Goal: Task Accomplishment & Management: Complete application form

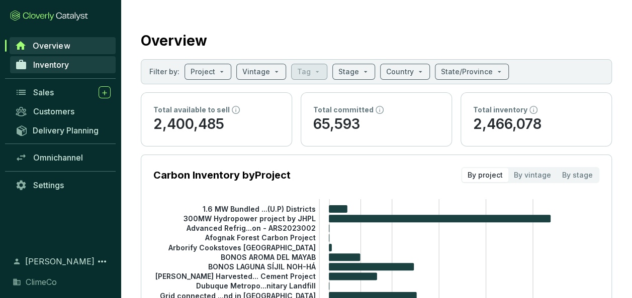
click at [55, 64] on span "Inventory" at bounding box center [51, 65] width 36 height 10
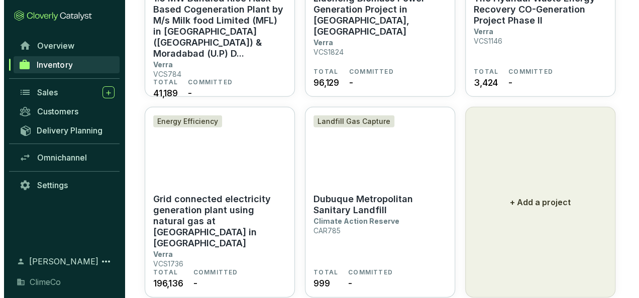
scroll to position [1419, 0]
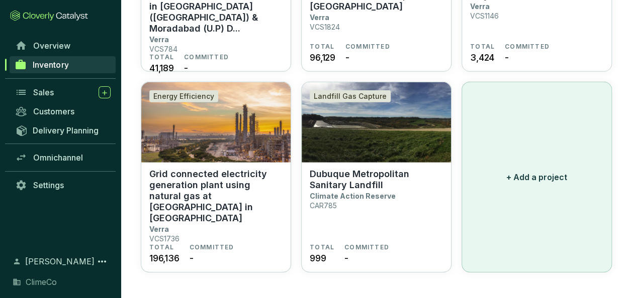
click at [540, 179] on p "+ Add a project" at bounding box center [536, 177] width 61 height 12
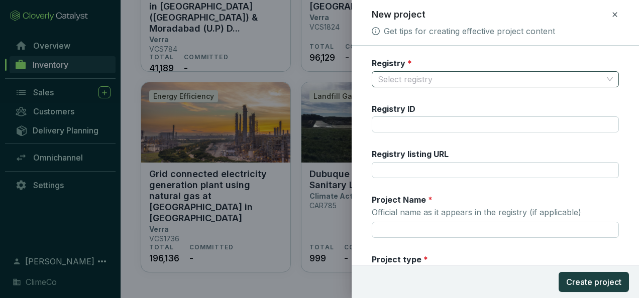
click at [413, 81] on input "Registry *" at bounding box center [490, 79] width 225 height 15
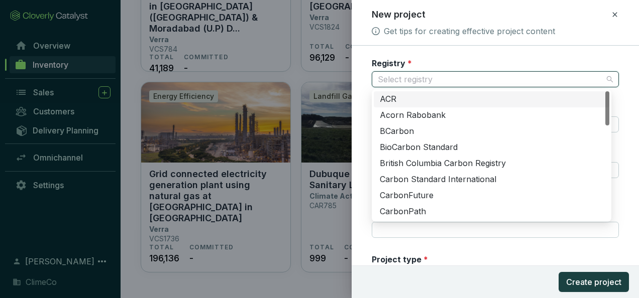
click at [411, 94] on div "ACR" at bounding box center [492, 99] width 224 height 11
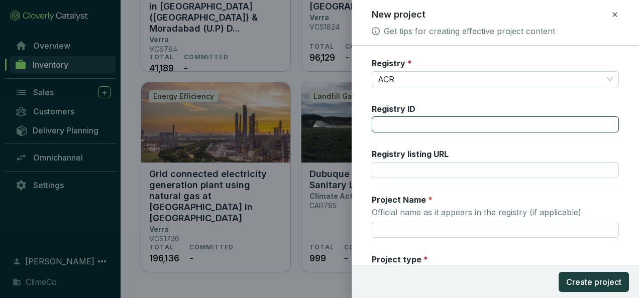
click at [404, 123] on input "Registry ID" at bounding box center [495, 125] width 247 height 16
type input "ACR395"
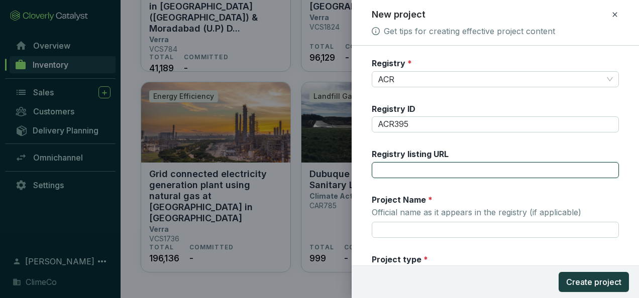
click at [409, 173] on input "Registry listing URL" at bounding box center [495, 170] width 247 height 16
paste input "[URL][DOMAIN_NAME]"
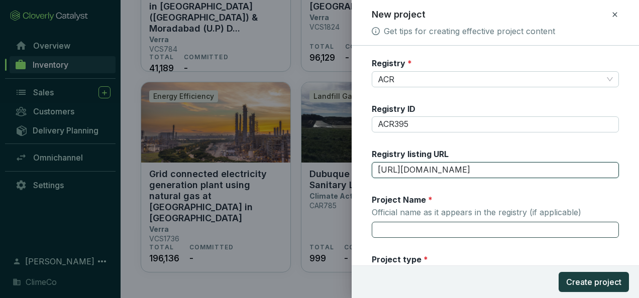
type input "[URL][DOMAIN_NAME]"
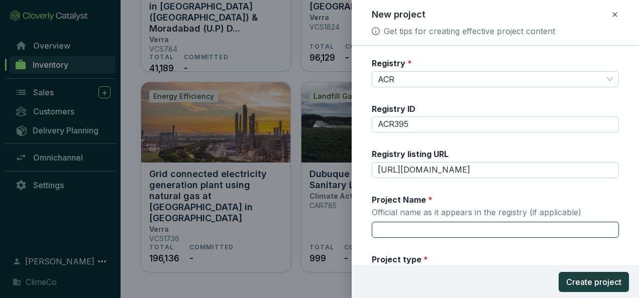
click at [421, 225] on input "Project Name * Official name as it appears in the registry (if applicable)" at bounding box center [495, 230] width 247 height 16
paste input "Finite Carbon - MWF [PERSON_NAME] IFM"
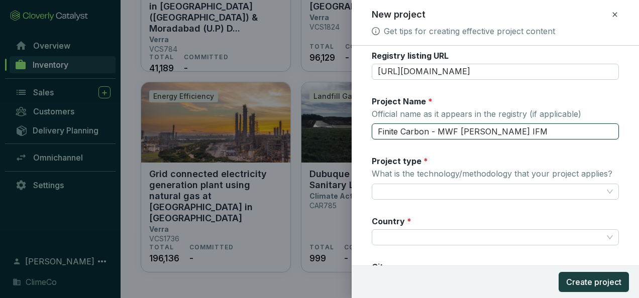
scroll to position [101, 0]
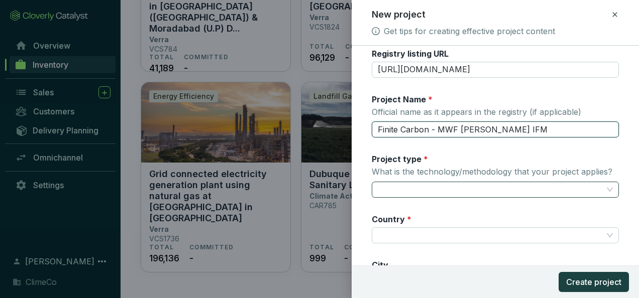
type input "Finite Carbon - MWF [PERSON_NAME] IFM"
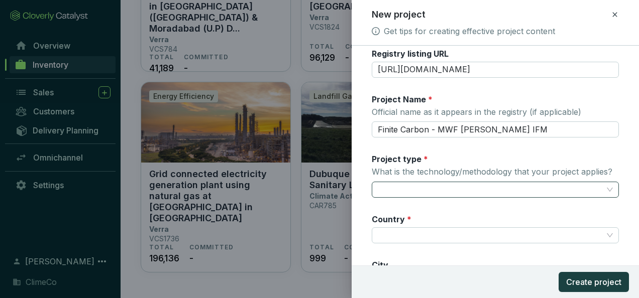
click at [422, 188] on input "Project type * What is the technology/methodology that your project applies?" at bounding box center [490, 189] width 225 height 15
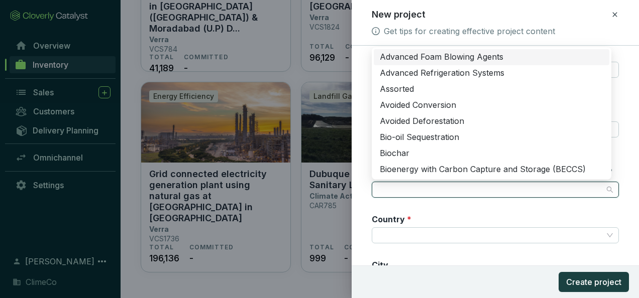
click at [437, 188] on input "Project type * What is the technology/methodology that your project applies?" at bounding box center [490, 189] width 225 height 15
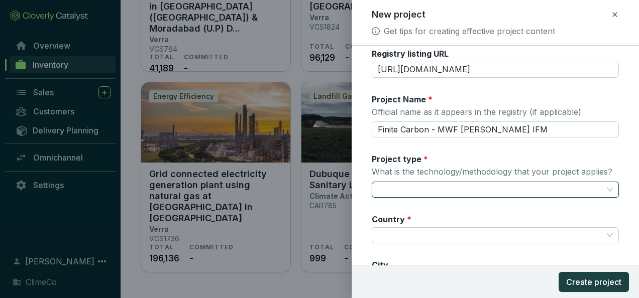
click at [430, 186] on input "Project type * What is the technology/methodology that your project applies?" at bounding box center [490, 189] width 225 height 15
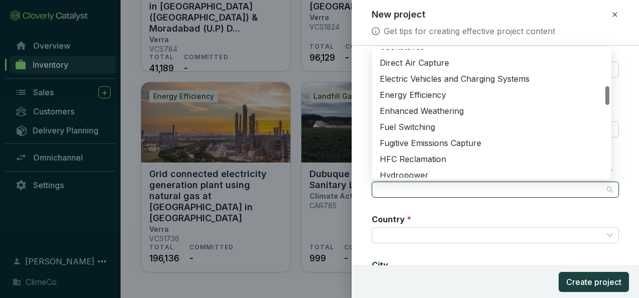
scroll to position [402, 0]
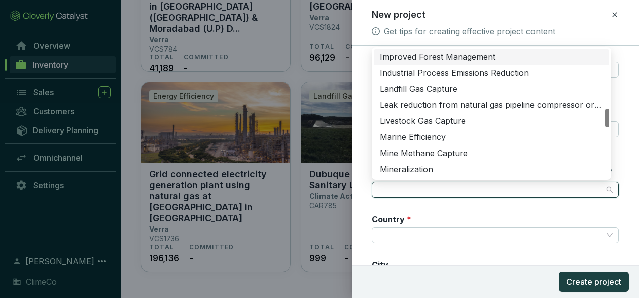
click at [437, 50] on div "Improved Forest Management" at bounding box center [492, 57] width 236 height 16
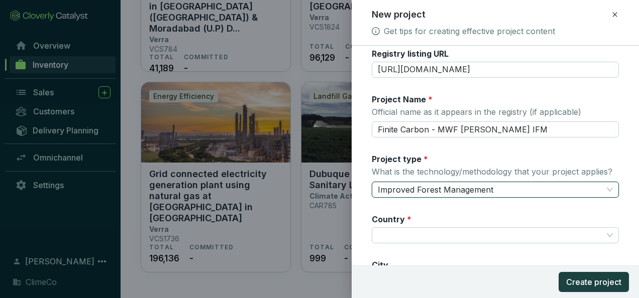
scroll to position [151, 0]
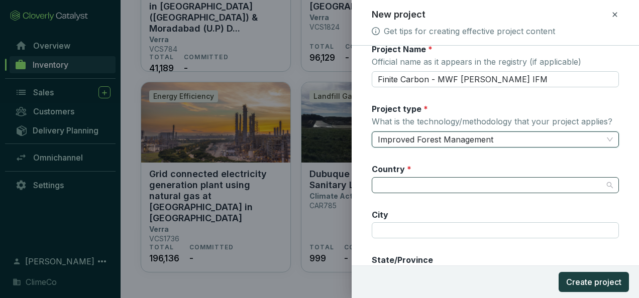
click at [422, 182] on input "Country *" at bounding box center [490, 185] width 225 height 15
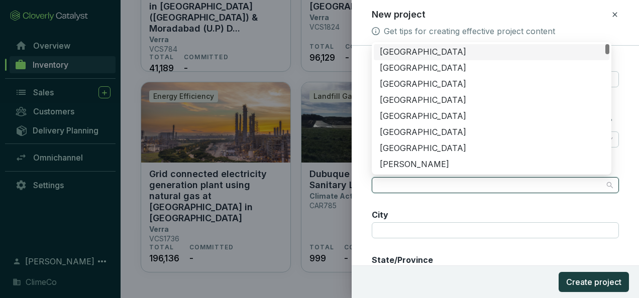
click at [433, 54] on div "United States of America" at bounding box center [492, 52] width 224 height 11
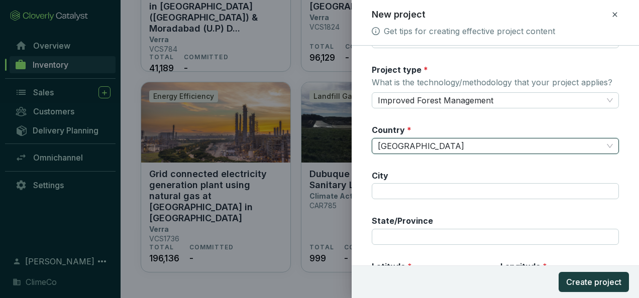
scroll to position [251, 0]
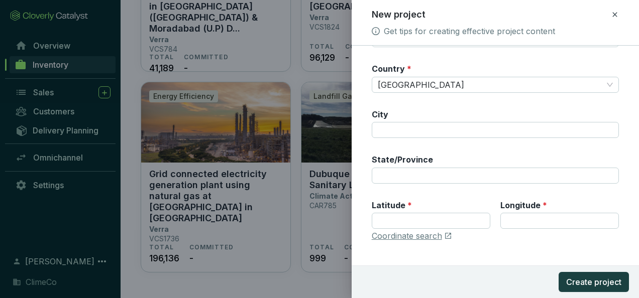
click at [416, 183] on div "Registry * ACR Registry ID ACR395 Registry listing URL https://acr2.apx.com/mym…" at bounding box center [495, 31] width 247 height 448
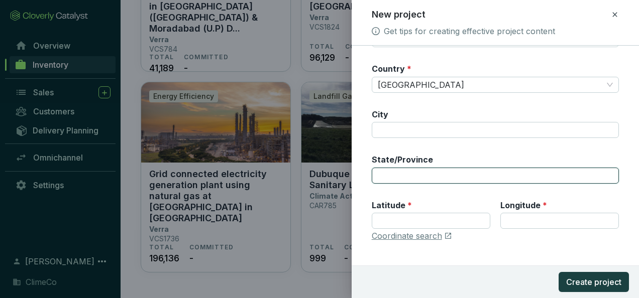
click at [417, 177] on input "State/Province" at bounding box center [495, 176] width 247 height 16
type input "Michigan"
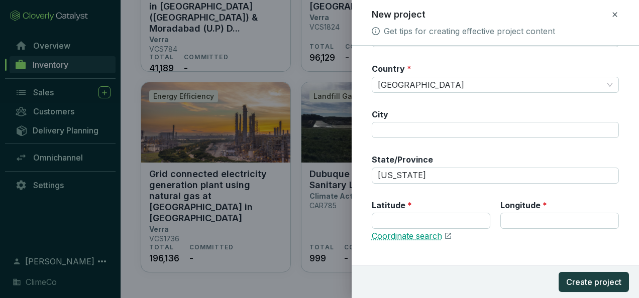
click at [417, 239] on link "Coordinate search" at bounding box center [407, 236] width 70 height 11
click at [401, 224] on input "Latitude *" at bounding box center [431, 221] width 119 height 16
click at [392, 218] on input "44.916100" at bounding box center [431, 221] width 119 height 16
paste input "number"
type input "44.916100"
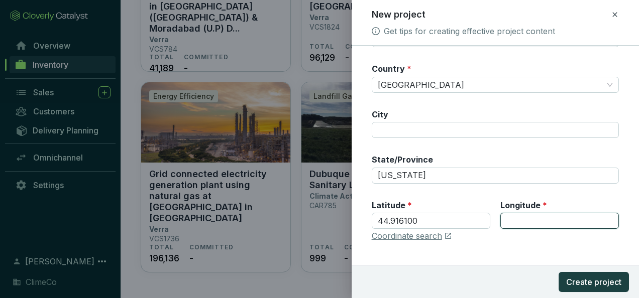
click at [524, 220] on input "Longitude *" at bounding box center [559, 221] width 119 height 16
paste input "85.538399"
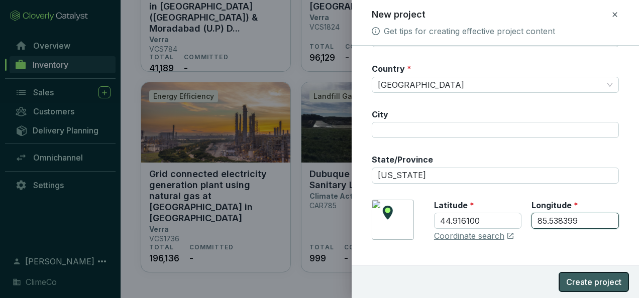
type input "85.538399"
click at [584, 282] on span "Create project" at bounding box center [593, 282] width 55 height 12
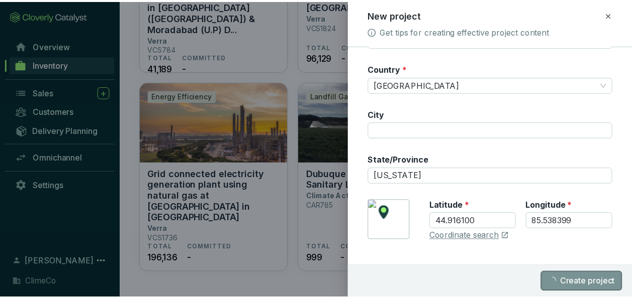
scroll to position [0, 0]
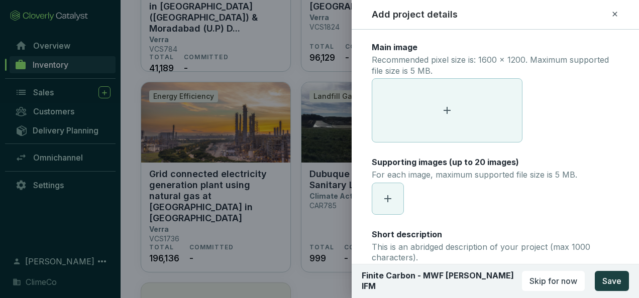
click at [613, 17] on icon at bounding box center [615, 14] width 8 height 12
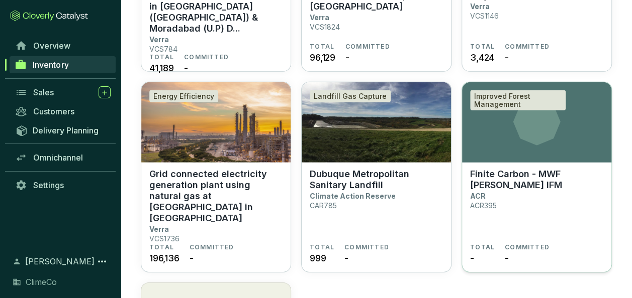
click at [519, 132] on icon at bounding box center [536, 121] width 47 height 47
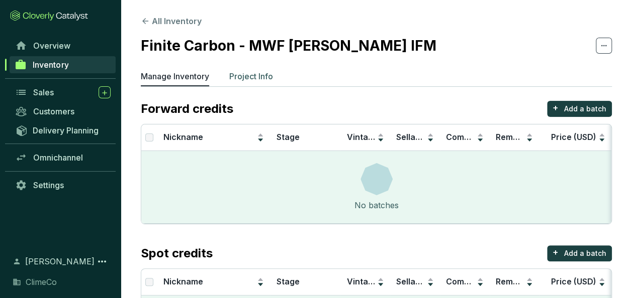
click at [248, 73] on p "Project Info" at bounding box center [251, 76] width 44 height 12
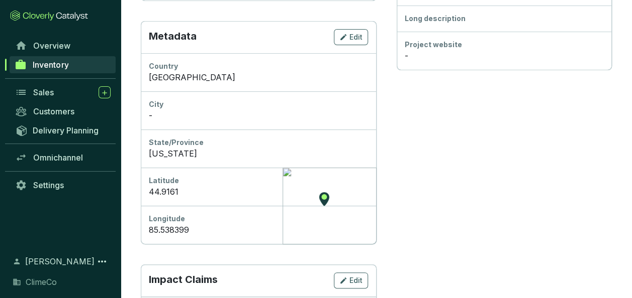
scroll to position [352, 0]
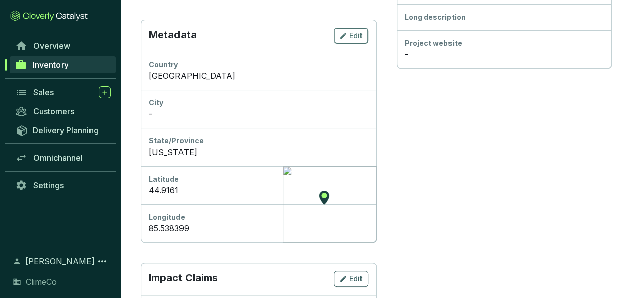
click at [349, 37] on div "Edit" at bounding box center [350, 36] width 23 height 12
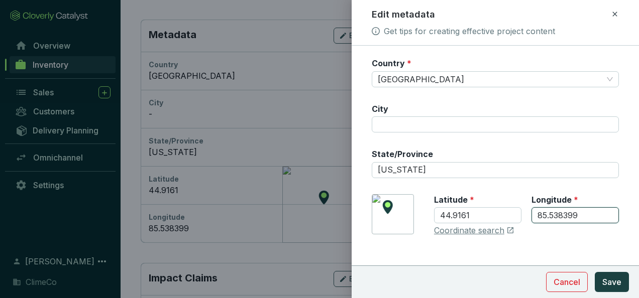
click at [532, 211] on input "85.538399" at bounding box center [575, 216] width 87 height 16
type input "-85.538399"
click at [609, 277] on span "Save" at bounding box center [612, 282] width 19 height 12
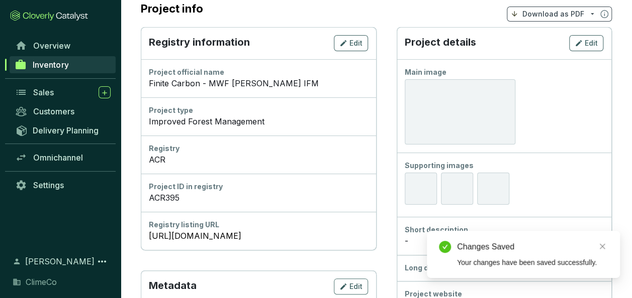
scroll to position [0, 0]
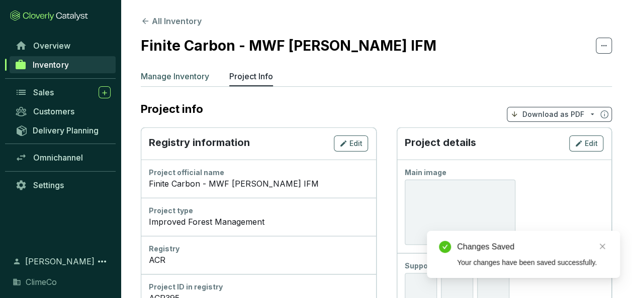
click at [160, 71] on p "Manage Inventory" at bounding box center [175, 76] width 68 height 12
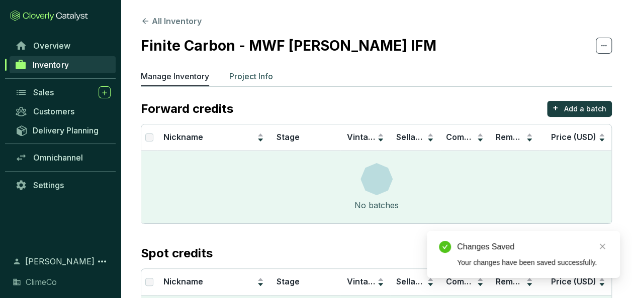
click at [255, 76] on p "Project Info" at bounding box center [251, 76] width 44 height 12
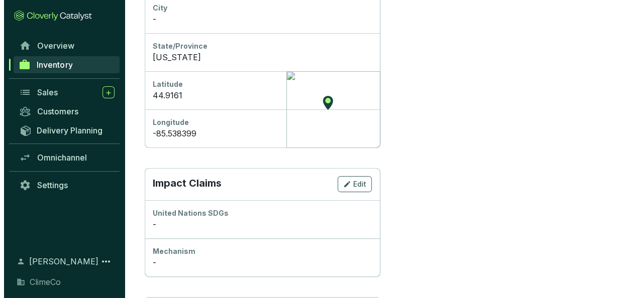
scroll to position [503, 0]
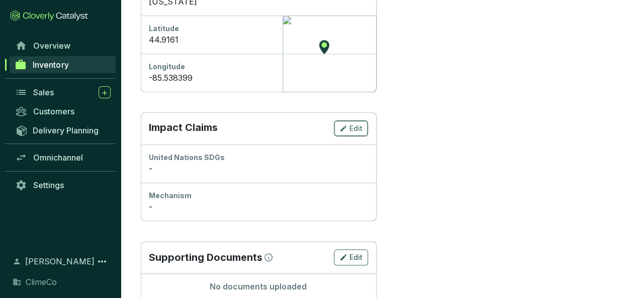
click at [355, 132] on span "Edit" at bounding box center [355, 129] width 13 height 10
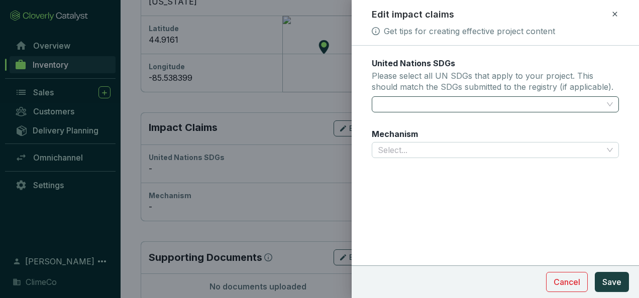
click at [403, 107] on div at bounding box center [490, 104] width 232 height 14
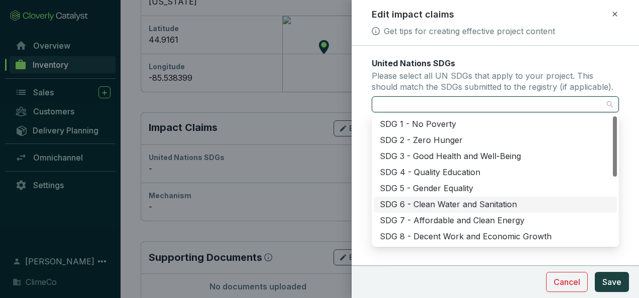
click at [414, 204] on div "SDG 6 - Clean Water and Sanitation" at bounding box center [495, 204] width 231 height 11
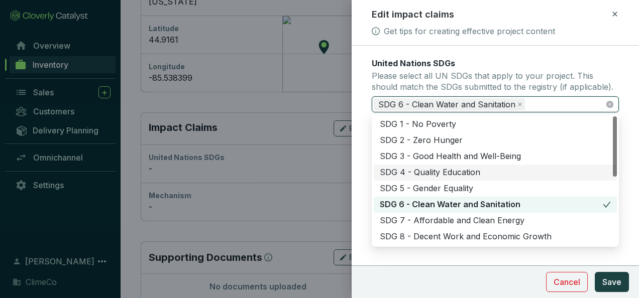
scroll to position [101, 0]
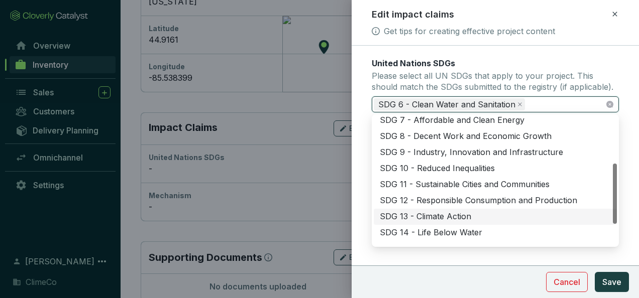
click at [432, 213] on div "SDG 13 - Climate Action" at bounding box center [495, 217] width 231 height 11
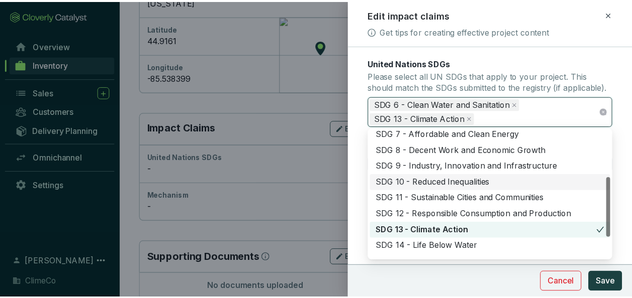
scroll to position [145, 0]
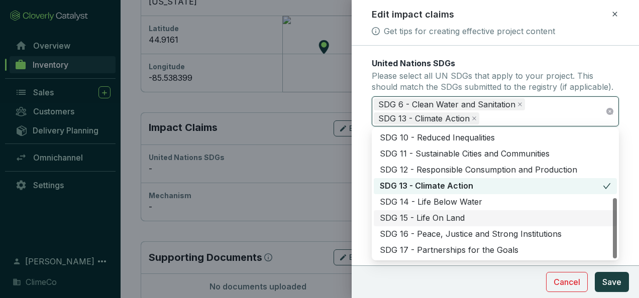
click at [437, 215] on div "SDG 15 - Life On Land" at bounding box center [495, 218] width 231 height 11
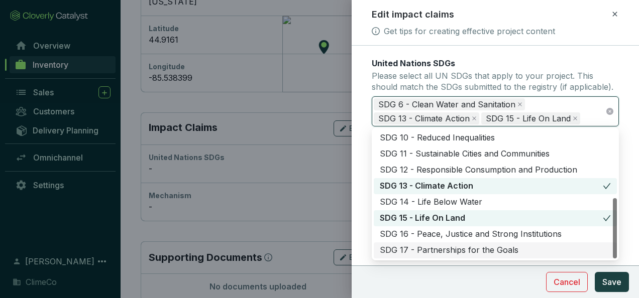
click at [506, 281] on section "Cancel Save" at bounding box center [495, 282] width 287 height 33
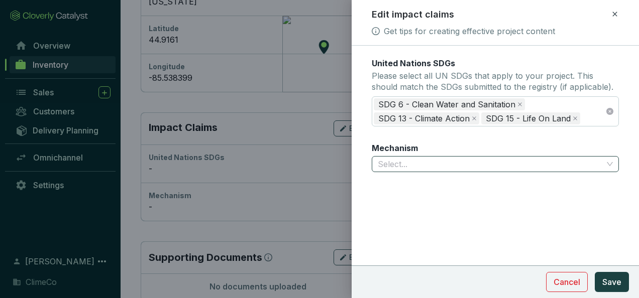
click at [425, 161] on input "Mechanism" at bounding box center [490, 164] width 225 height 15
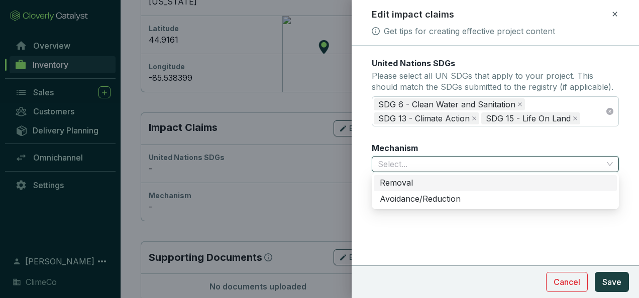
click at [422, 183] on div "Removal" at bounding box center [495, 183] width 231 height 11
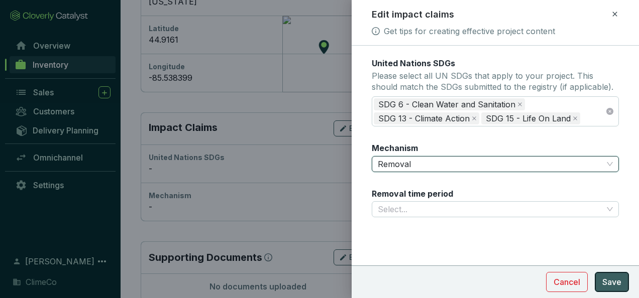
click at [609, 280] on span "Save" at bounding box center [612, 282] width 19 height 12
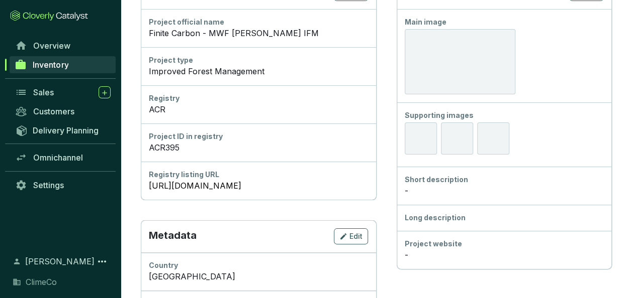
scroll to position [0, 0]
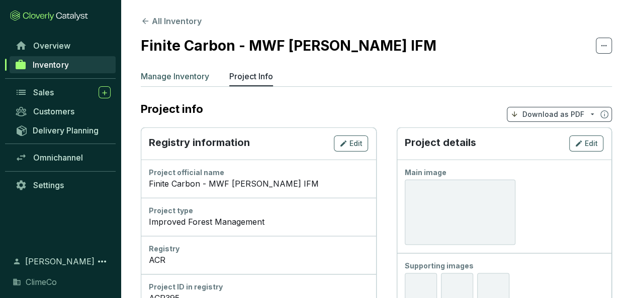
click at [193, 80] on p "Manage Inventory" at bounding box center [175, 76] width 68 height 12
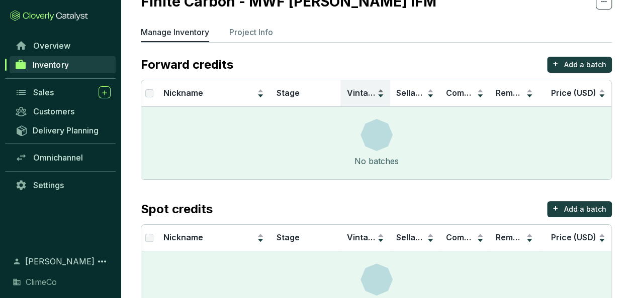
scroll to position [89, 0]
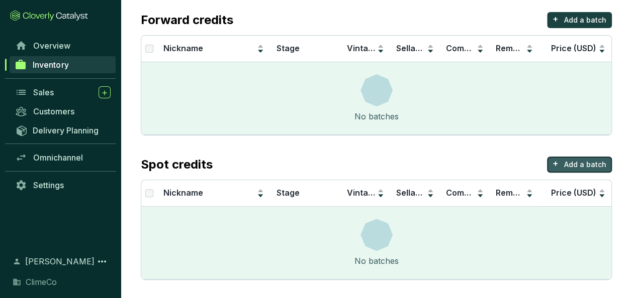
click at [570, 161] on p "Add a batch" at bounding box center [585, 165] width 42 height 10
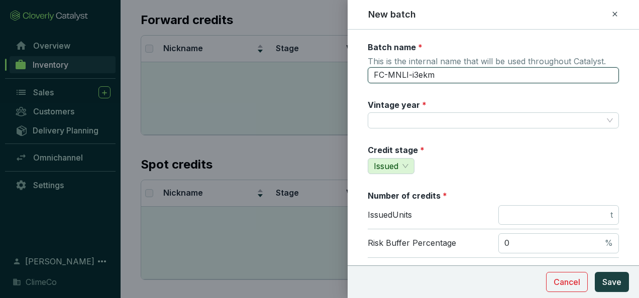
click at [406, 75] on input "FC-MNLI-i3ekm" at bounding box center [493, 75] width 251 height 16
type input "ACR395"
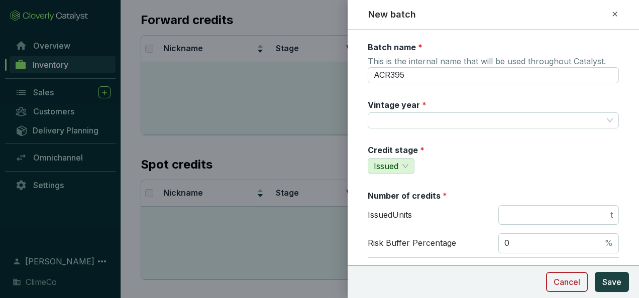
click at [561, 278] on span "Cancel" at bounding box center [567, 282] width 27 height 12
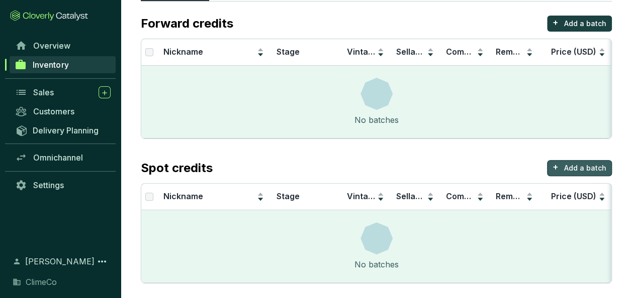
scroll to position [0, 0]
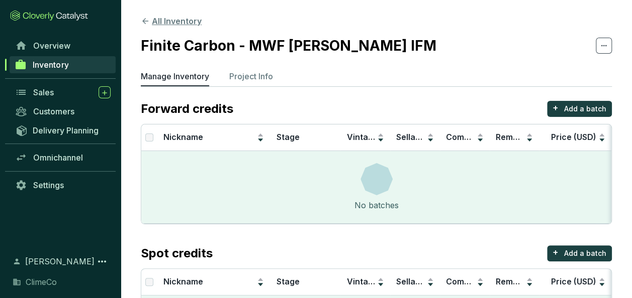
click at [166, 17] on button "All Inventory" at bounding box center [171, 21] width 61 height 12
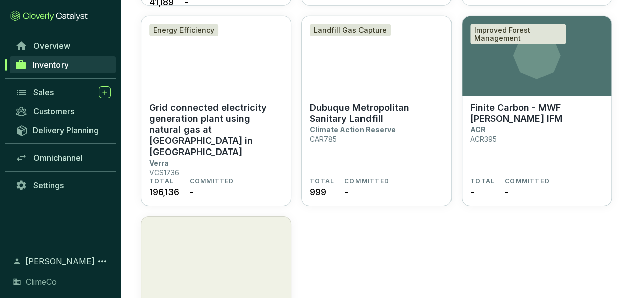
scroll to position [1369, 0]
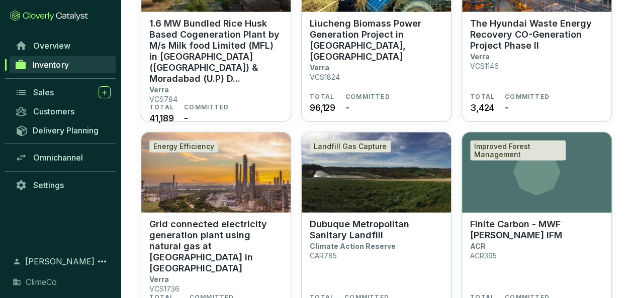
click at [586, 173] on icon at bounding box center [536, 172] width 149 height 47
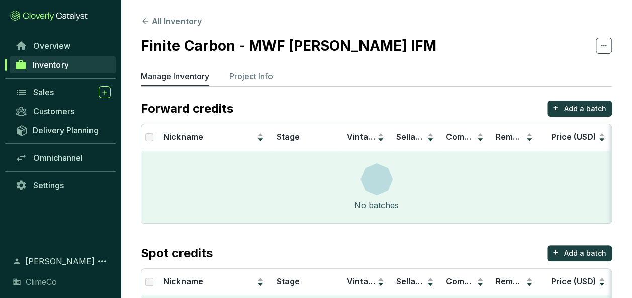
click at [605, 45] on icon at bounding box center [603, 46] width 8 height 12
click at [475, 68] on section "All Inventory Finite Carbon - MWF [PERSON_NAME] IFM Manage Inventory Project In…" at bounding box center [376, 194] width 511 height 389
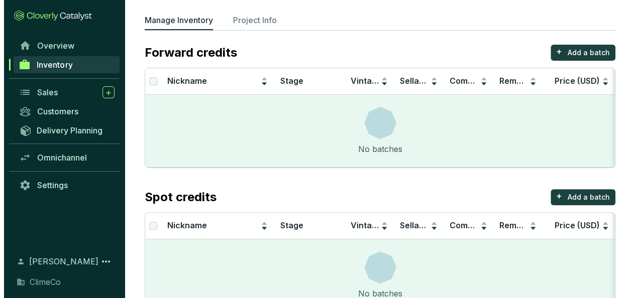
scroll to position [89, 0]
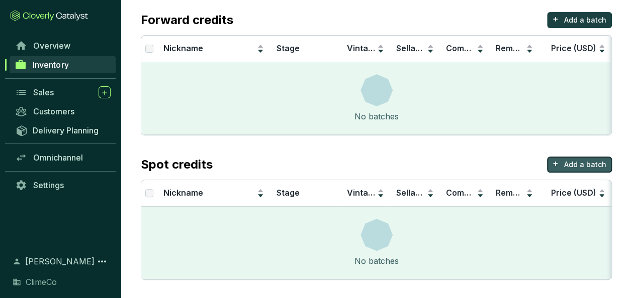
click at [571, 157] on button "+ Add a batch" at bounding box center [579, 165] width 65 height 16
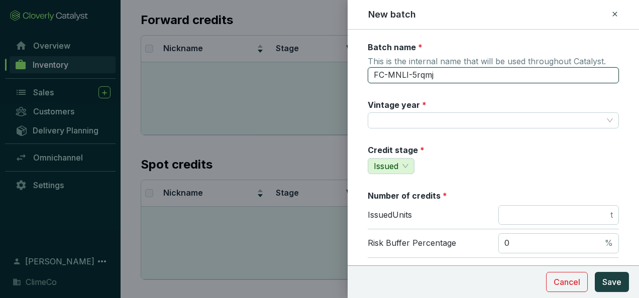
click at [399, 69] on input "FC-MNLI-5rqmj" at bounding box center [493, 75] width 251 height 16
type input "ACR395-2020"
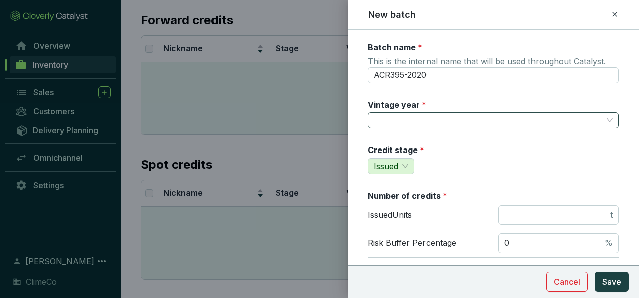
click at [399, 121] on input "Vintage year *" at bounding box center [488, 120] width 229 height 15
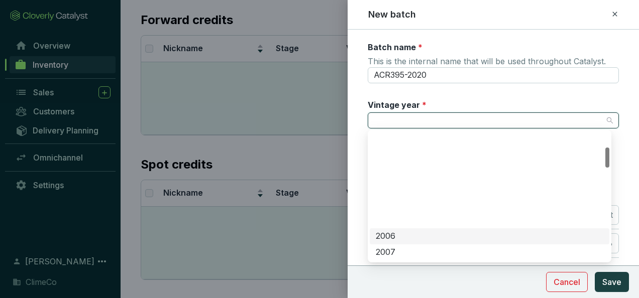
scroll to position [251, 0]
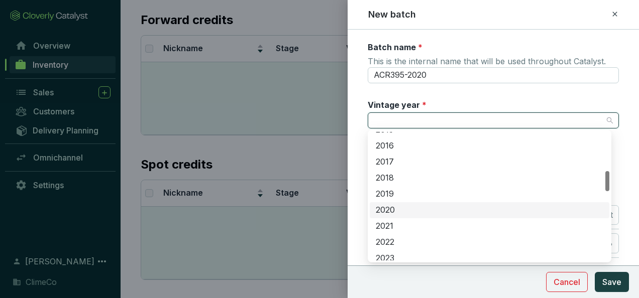
click at [408, 212] on div "2020" at bounding box center [490, 210] width 228 height 11
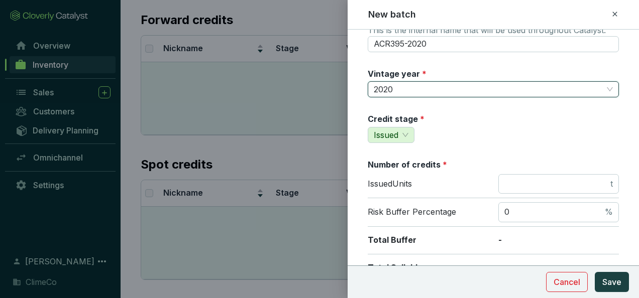
scroll to position [50, 0]
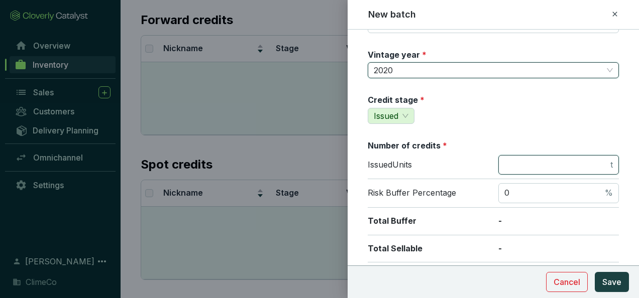
click at [513, 165] on input "number" at bounding box center [557, 165] width 104 height 11
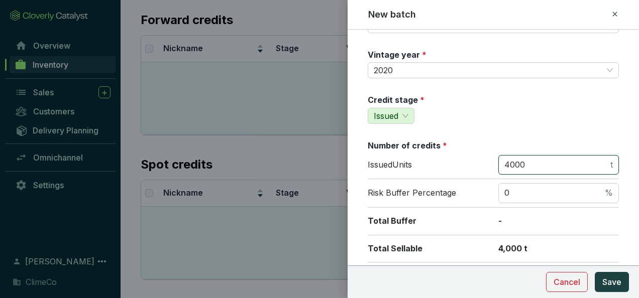
type input "4000"
click at [480, 144] on div "Number of credits *" at bounding box center [493, 145] width 251 height 11
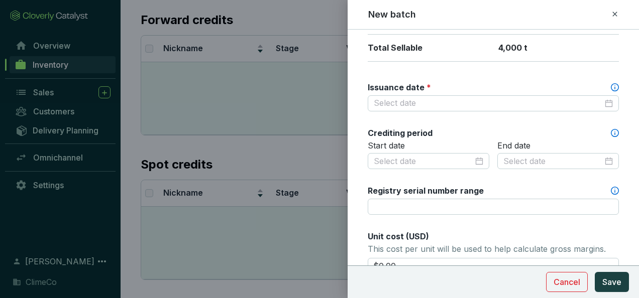
scroll to position [151, 0]
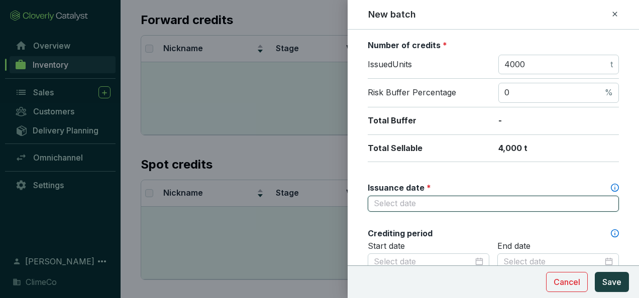
click at [436, 199] on input "Issuance date *" at bounding box center [488, 203] width 229 height 11
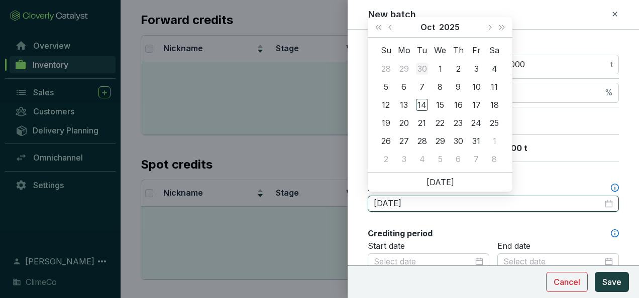
type input "2025-09-30"
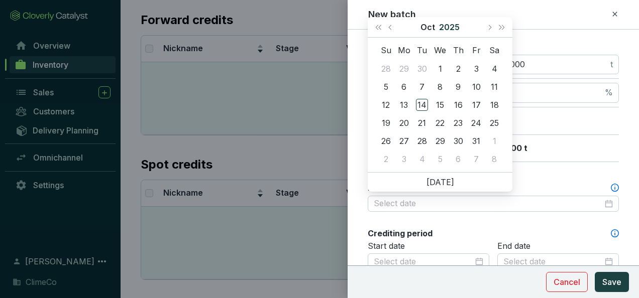
click at [444, 27] on button "2025" at bounding box center [449, 27] width 21 height 20
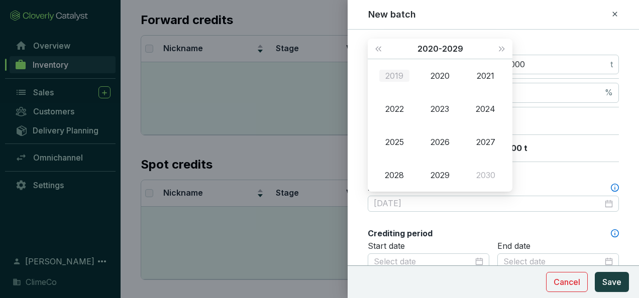
type input "2019-10-14"
click at [379, 46] on button "Last year (Control + left)" at bounding box center [378, 49] width 13 height 20
click at [486, 139] on div "2017" at bounding box center [486, 142] width 30 height 12
click at [435, 175] on div "Nov" at bounding box center [440, 175] width 30 height 12
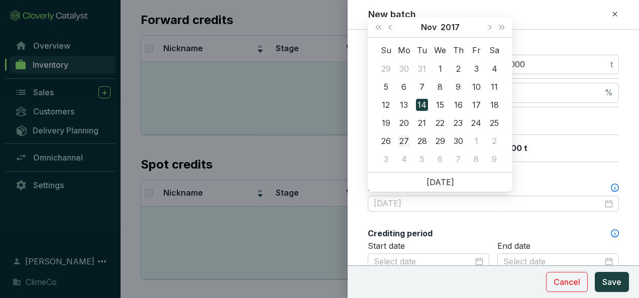
type input "2017-11-27"
click at [405, 141] on div "27" at bounding box center [404, 141] width 12 height 12
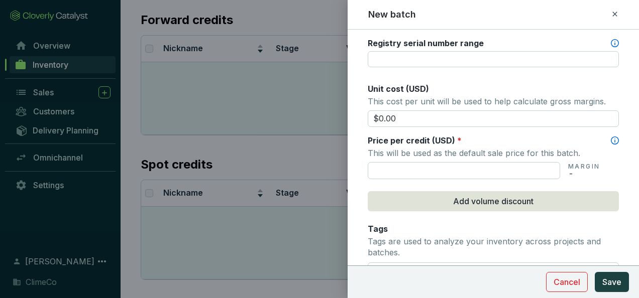
scroll to position [402, 0]
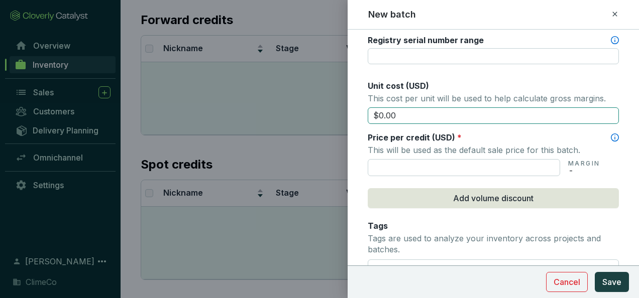
click at [381, 113] on input "$0.00" at bounding box center [493, 116] width 251 height 17
type input "$25.00"
click at [398, 167] on input "text" at bounding box center [464, 167] width 192 height 17
type input "$25.00"
click at [359, 184] on form "Batch name * This is the internal name that will be used throughout Catalyst. A…" at bounding box center [493, 36] width 291 height 792
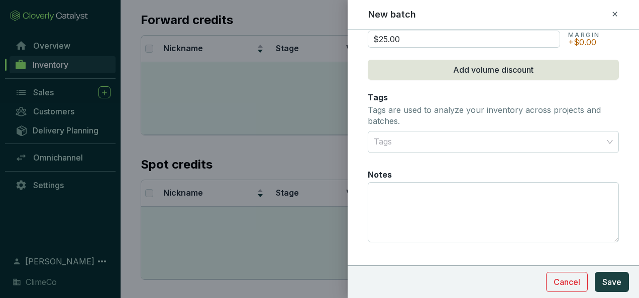
scroll to position [544, 0]
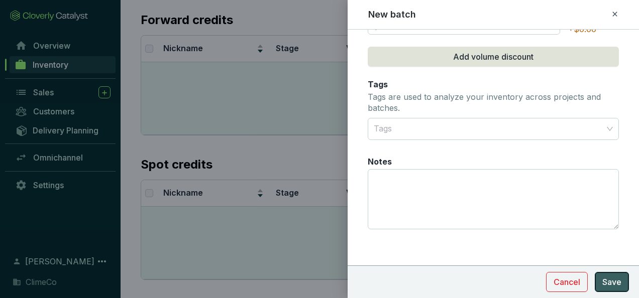
click at [607, 283] on span "Save" at bounding box center [612, 282] width 19 height 12
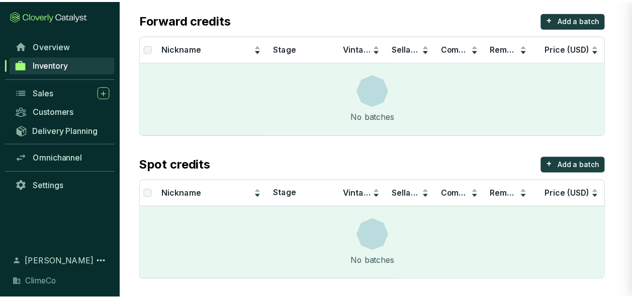
scroll to position [43, 0]
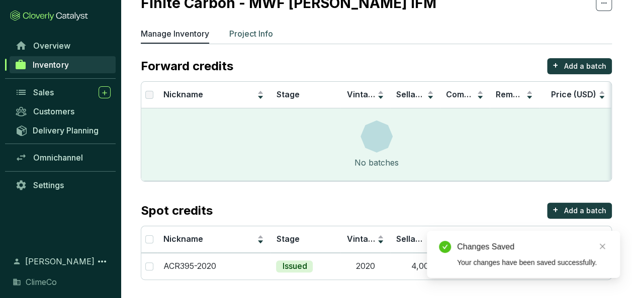
click at [258, 35] on p "Project Info" at bounding box center [251, 34] width 44 height 12
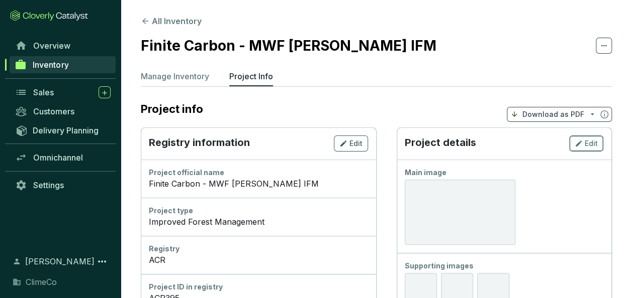
click at [592, 145] on span "Edit" at bounding box center [590, 144] width 13 height 10
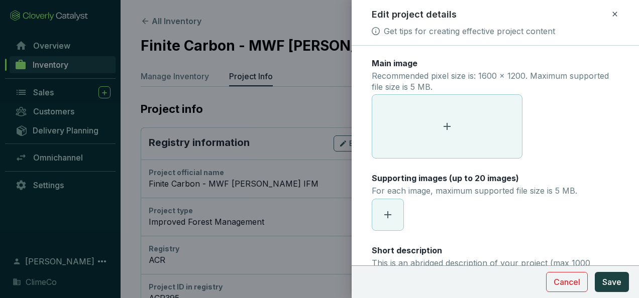
click at [430, 130] on span at bounding box center [447, 126] width 150 height 63
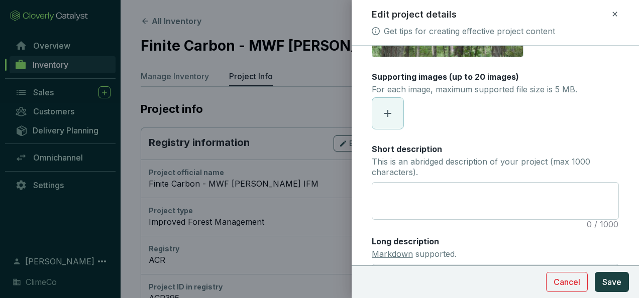
scroll to position [151, 0]
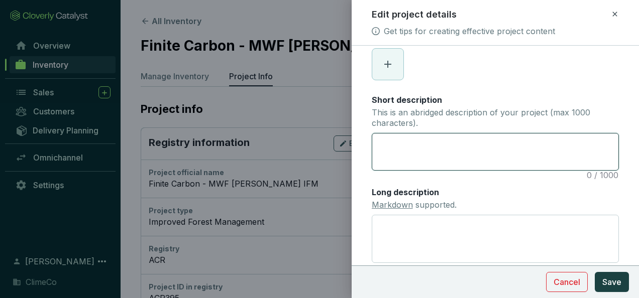
click at [403, 141] on textarea "Short description This is an abridged description of your project (max 1000 cha…" at bounding box center [495, 152] width 246 height 37
paste textarea "ACR395 (Finite Carbon – MWF Ned Lake IFM) is an improved forest management (IFM…"
type textarea "ACR395 (Finite Carbon – MWF Ned Lake IFM) is an improved forest management (IFM…"
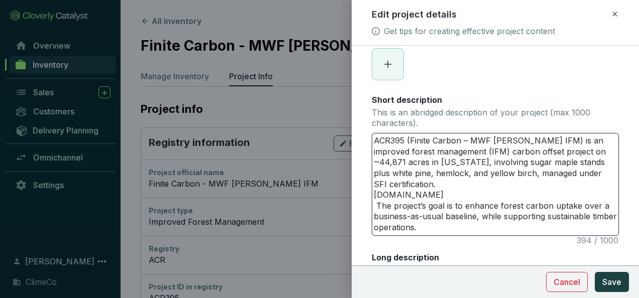
scroll to position [0, 0]
drag, startPoint x: 449, startPoint y: 194, endPoint x: 375, endPoint y: 195, distance: 73.9
click at [375, 195] on textarea "ACR395 (Finite Carbon – MWF Ned Lake IFM) is an improved forest management (IFM…" at bounding box center [495, 185] width 246 height 102
type textarea "ACR395 (Finite Carbon – MWF Ned Lake IFM) is an improved forest management (IFM…"
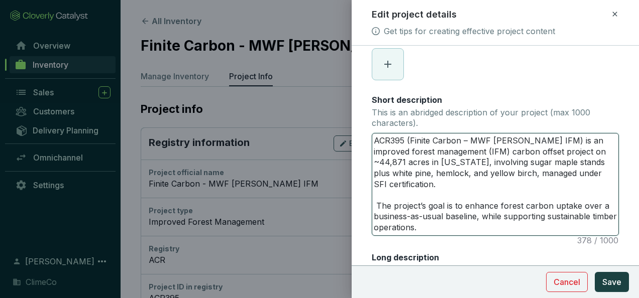
type textarea "ACR395 (Finite Carbon – MWF Ned Lake IFM) is an improved forest management (IFM…"
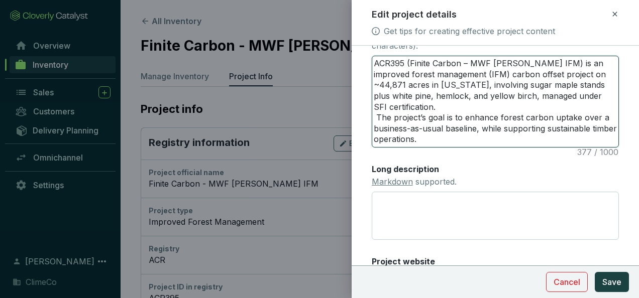
scroll to position [251, 0]
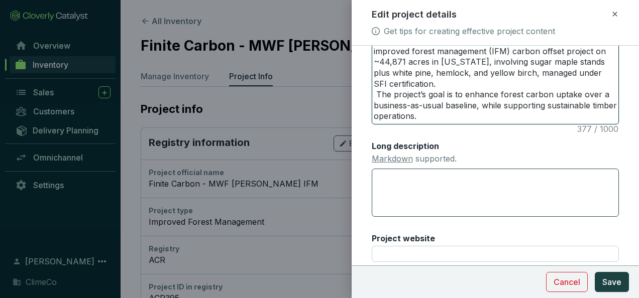
type textarea "ACR395 (Finite Carbon – MWF Ned Lake IFM) is an improved forest management (IFM…"
click at [456, 173] on textarea "Long description Markdown supported." at bounding box center [495, 193] width 247 height 48
click at [410, 193] on textarea "Long description Markdown supported." at bounding box center [495, 193] width 247 height 48
paste textarea "The ACR395 – Finite Carbon / MWF Ned Lake IFM project is a forest-based carbon …"
type textarea "The ACR395 – Finite Carbon / MWF Ned Lake IFM project is a forest-based carbon …"
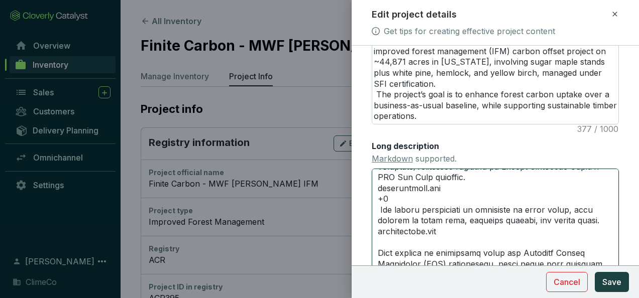
scroll to position [0, 0]
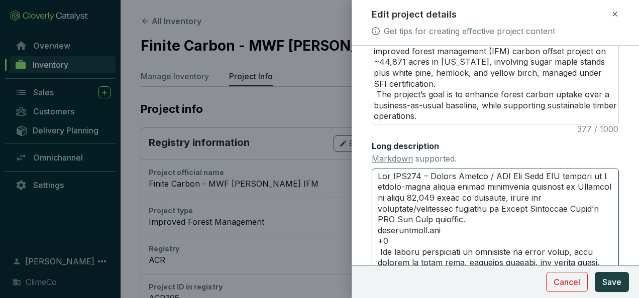
click at [432, 177] on textarea "Long description Markdown supported." at bounding box center [495, 226] width 247 height 114
type textarea "The ACR395 Finite Carbon / MWF Ned Lake IFM project is a forest-based carbon of…"
type textarea "The ACR39 Finite Carbon / MWF Ned Lake IFM project is a forest-based carbon off…"
type textarea "The ACR3 Finite Carbon / MWF Ned Lake IFM project is a forest-based carbon offs…"
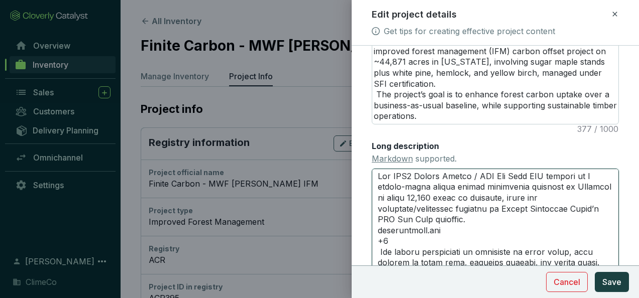
type textarea "The ACR Finite Carbon / MWF Ned Lake IFM project is a forest-based carbon offse…"
type textarea "The AC Finite Carbon / MWF Ned Lake IFM project is a forest-based carbon offset…"
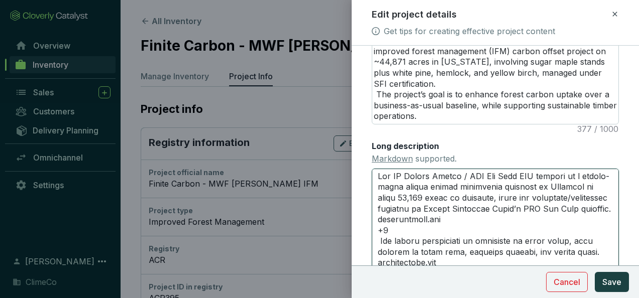
type textarea "The A Finite Carbon / MWF Ned Lake IFM project is a forest-based carbon offset …"
type textarea "The Finite Carbon / MWF Ned Lake IFM project is a forest-based carbon offset in…"
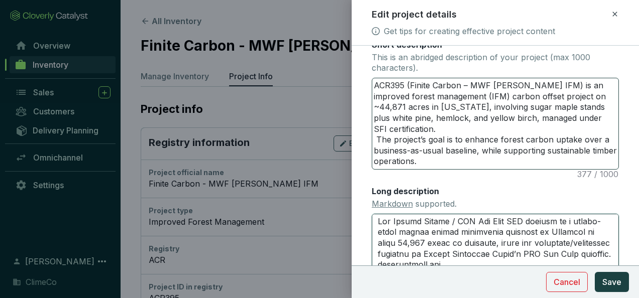
scroll to position [151, 0]
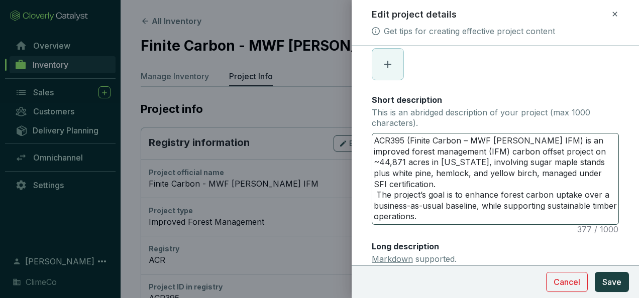
type textarea "The Finite Carbon / MWF Ned Lake IFM project is a forest-based carbon offset in…"
drag, startPoint x: 410, startPoint y: 141, endPoint x: 368, endPoint y: 143, distance: 42.3
click at [368, 143] on form "Main image Recommended pixel size is: 1600 x 1200. Maximum supported file size …" at bounding box center [495, 197] width 287 height 581
type textarea "TFinite Carbon – MWF Ned Lake IFM) is an improved forest management (IFM) carbo…"
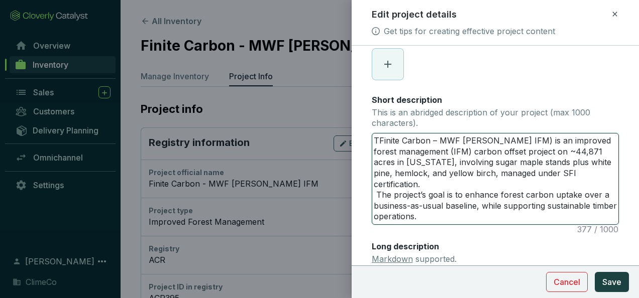
type textarea "ThFinite Carbon – MWF Ned Lake IFM) is an improved forest management (IFM) carb…"
type textarea "TheFinite Carbon – MWF Ned Lake IFM) is an improved forest management (IFM) car…"
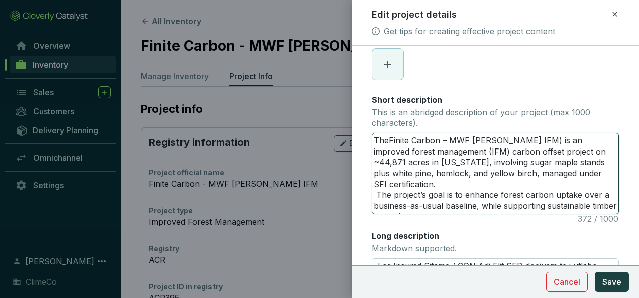
type textarea "The Finite Carbon – MWF Ned Lake IFM) is an improved forest management (IFM) ca…"
click at [524, 141] on textarea "The Finite Carbon – MWF Ned Lake IFM) is an improved forest management (IFM) ca…" at bounding box center [495, 174] width 246 height 80
type textarea "The Finite Carbon – MWF Ned Lake IFM is an improved forest management (IFM) car…"
type textarea "The Finite Carbon – MWF Ned Lake IFM p is an improved forest management (IFM) c…"
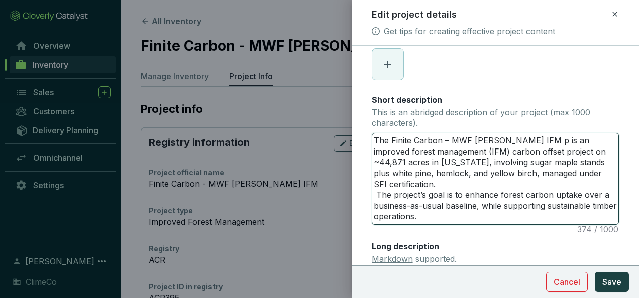
type textarea "The Finite Carbon – MWF Ned Lake IFM pr is an improved forest management (IFM) …"
type textarea "The Finite Carbon – MWF Ned Lake IFM pro is an improved forest management (IFM)…"
type textarea "The Finite Carbon – MWF Ned Lake IFM proj is an improved forest management (IFM…"
type textarea "The Finite Carbon – MWF Ned Lake IFM proje is an improved forest management (IF…"
type textarea "The Finite Carbon – MWF Ned Lake IFM projec is an improved forest management (I…"
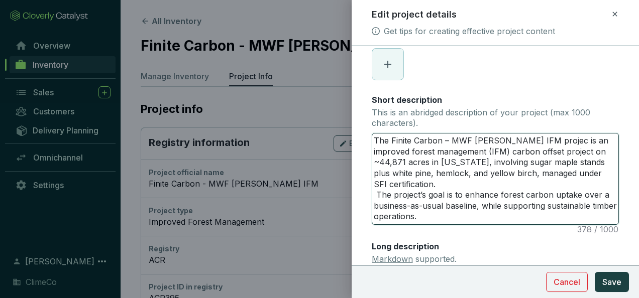
type textarea "The Finite Carbon – MWF Ned Lake IFM project is an improved forest management (…"
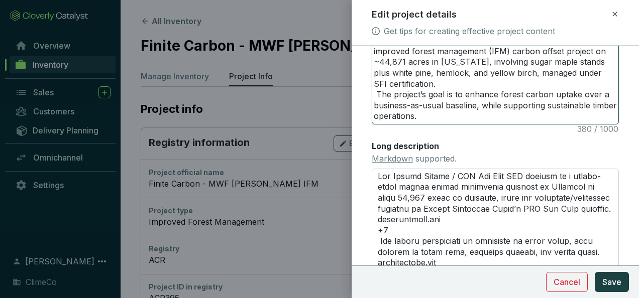
scroll to position [302, 0]
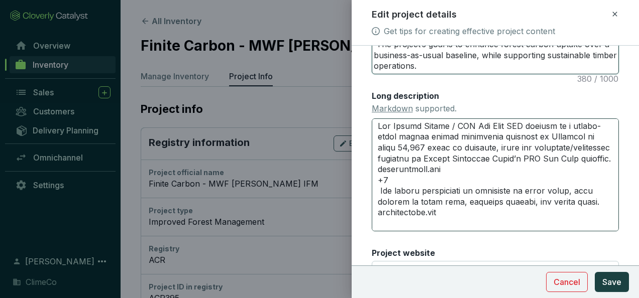
type textarea "The Finite Carbon – MWF Ned Lake IFM project is an improved forest management (…"
click at [394, 192] on textarea "Long description Markdown supported." at bounding box center [495, 176] width 247 height 114
type textarea "The Finite Carbon / MWF Ned Lake IFM project is a forest-based carbon offset in…"
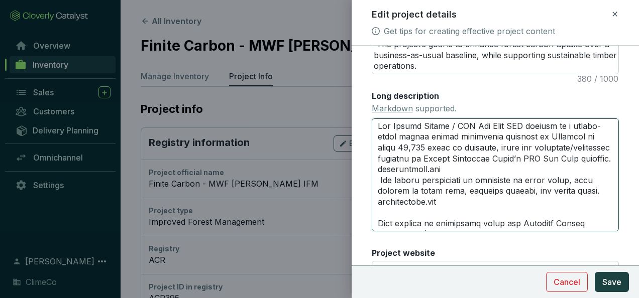
type textarea "The Finite Carbon / MWF Ned Lake IFM project is a forest-based carbon offset in…"
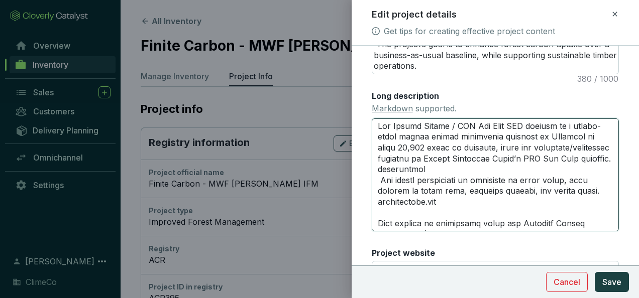
type textarea "The Finite Carbon / MWF Ned Lake IFM project is a forest-based carbon offset in…"
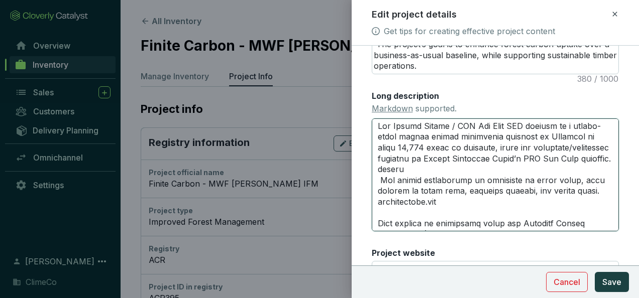
type textarea "The Finite Carbon / MWF Ned Lake IFM project is a forest-based carbon offset in…"
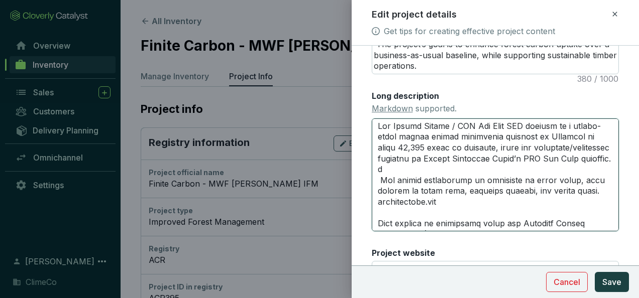
type textarea "The Finite Carbon / MWF Ned Lake IFM project is a forest-based carbon offset in…"
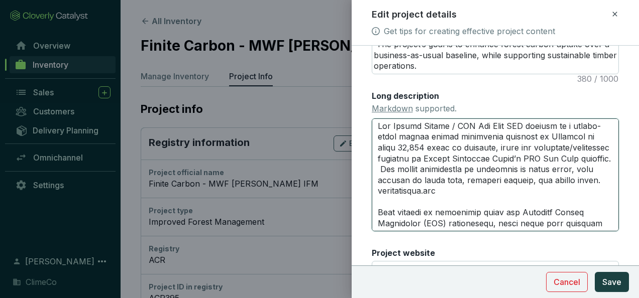
click at [451, 125] on textarea "Long description Markdown supported." at bounding box center [495, 176] width 247 height 114
type textarea "The Finite Carbon MWF Ned Lake IFM project is a forest-based carbon offset init…"
type textarea "The Finite Carbon - MWF Ned Lake IFM project is a forest-based carbon offset in…"
click at [380, 180] on textarea "Long description Markdown supported." at bounding box center [495, 176] width 247 height 114
type textarea "The Finite Carbon - MWF Ned Lake IFM project is a forest-based carbon offset in…"
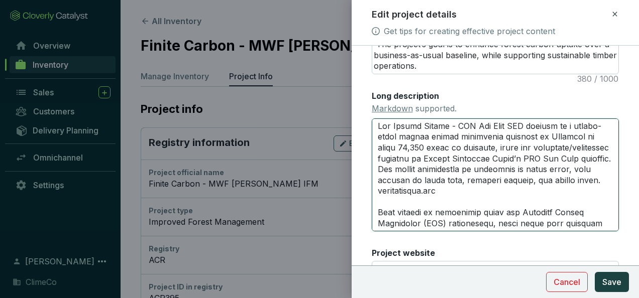
type textarea "The Finite Carbon - MWF Ned Lake IFM project is a forest-based carbon offset in…"
click at [437, 203] on textarea "Long description Markdown supported." at bounding box center [495, 176] width 247 height 114
type textarea "The Finite Carbon - MWF Ned Lake IFM project is a forest-based carbon offset in…"
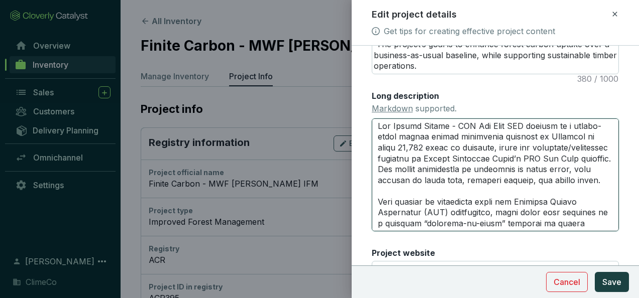
type textarea "The Finite Carbon - MWF Ned Lake IFM project is a forest-based carbon offset in…"
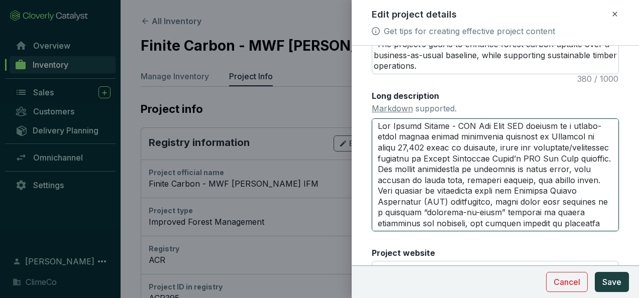
scroll to position [50, 0]
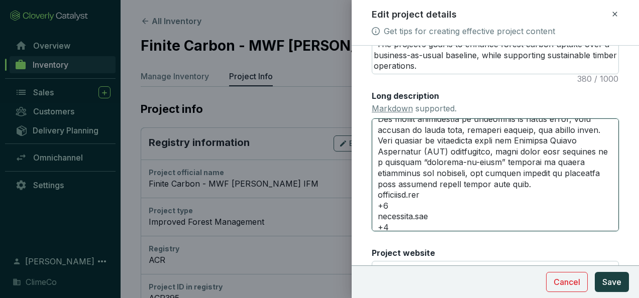
drag, startPoint x: 397, startPoint y: 217, endPoint x: 373, endPoint y: 210, distance: 25.3
click at [373, 210] on textarea "Long description Markdown supported." at bounding box center [495, 176] width 247 height 114
type textarea "The Finite Carbon - MWF Ned Lake IFM project is a forest-based carbon offset in…"
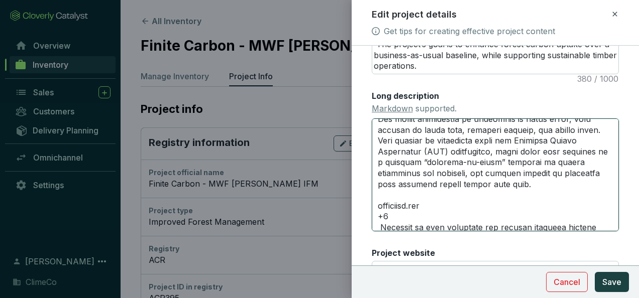
drag, startPoint x: 393, startPoint y: 226, endPoint x: 375, endPoint y: 211, distance: 23.2
click at [375, 211] on textarea "Long description Markdown supported." at bounding box center [495, 176] width 247 height 114
type textarea "The Finite Carbon - MWF Ned Lake IFM project is a forest-based carbon offset in…"
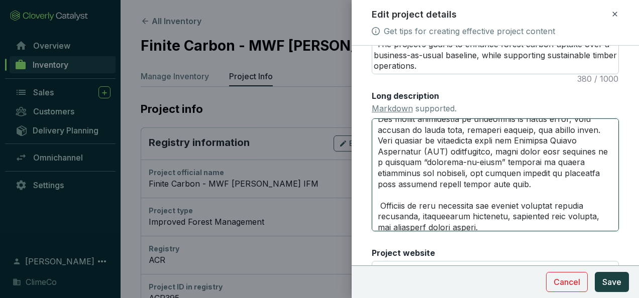
type textarea "The Finite Carbon - MWF Ned Lake IFM project is a forest-based carbon offset in…"
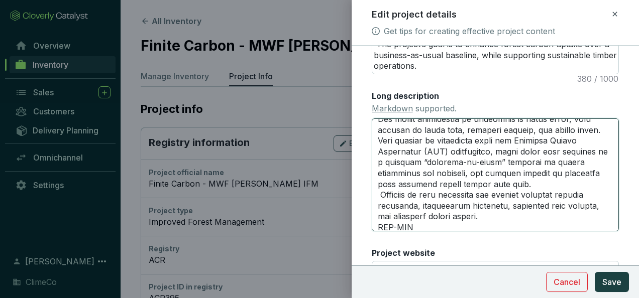
click at [382, 202] on textarea "Long description Markdown supported." at bounding box center [495, 176] width 247 height 114
type textarea "The Finite Carbon - MWF Ned Lake IFM project is a forest-based carbon offset in…"
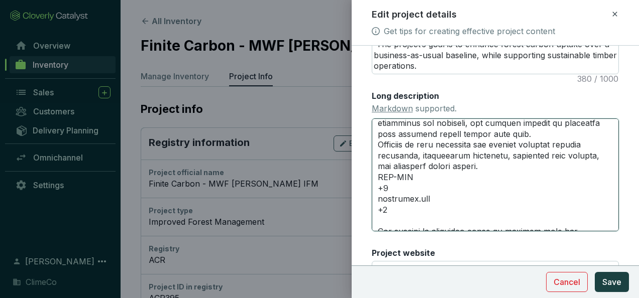
drag, startPoint x: 394, startPoint y: 217, endPoint x: 375, endPoint y: 192, distance: 31.5
click at [375, 192] on textarea "Long description Markdown supported." at bounding box center [495, 176] width 247 height 114
type textarea "The Finite Carbon - MWF Ned Lake IFM project is a forest-based carbon offset in…"
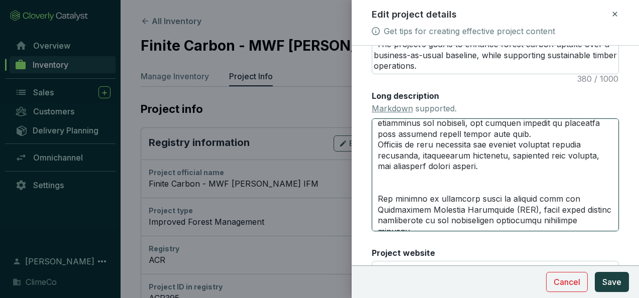
type textarea "The Finite Carbon - MWF Ned Lake IFM project is a forest-based carbon offset in…"
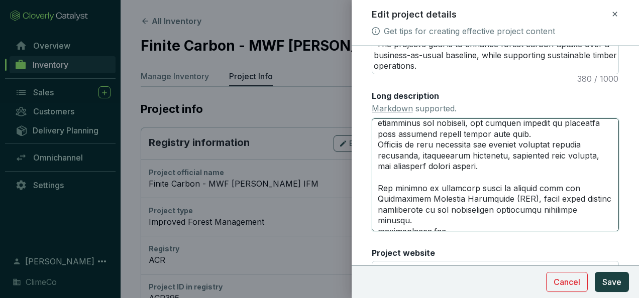
type textarea "The Finite Carbon - MWF Ned Lake IFM project is a forest-based carbon offset in…"
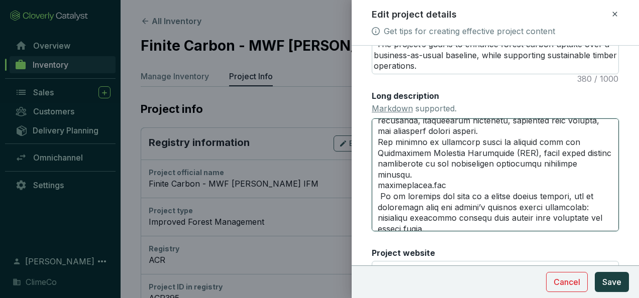
scroll to position [151, 0]
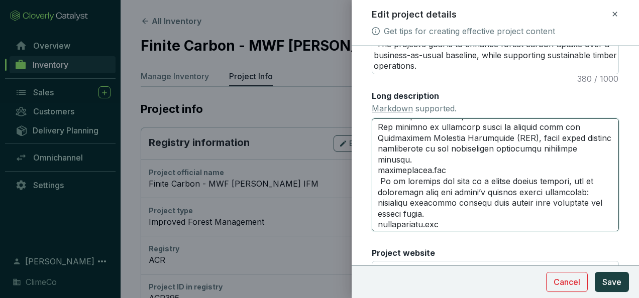
drag, startPoint x: 443, startPoint y: 182, endPoint x: 378, endPoint y: 180, distance: 64.9
click at [378, 180] on textarea "Long description Markdown supported." at bounding box center [495, 176] width 247 height 114
type textarea "The Finite Carbon - MWF Ned Lake IFM project is a forest-based carbon offset in…"
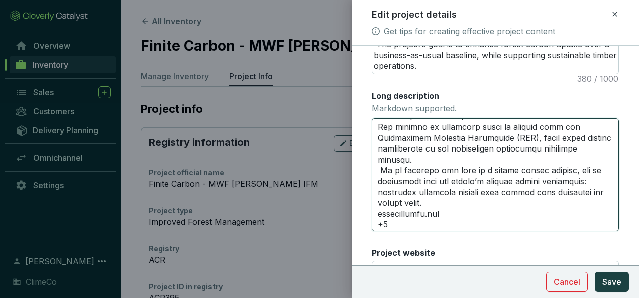
drag, startPoint x: 422, startPoint y: 168, endPoint x: 509, endPoint y: 146, distance: 89.6
click at [509, 146] on textarea "Long description Markdown supported." at bounding box center [495, 176] width 247 height 114
type textarea "The Finite Carbon - MWF Ned Lake IFM project is a forest-based carbon offset in…"
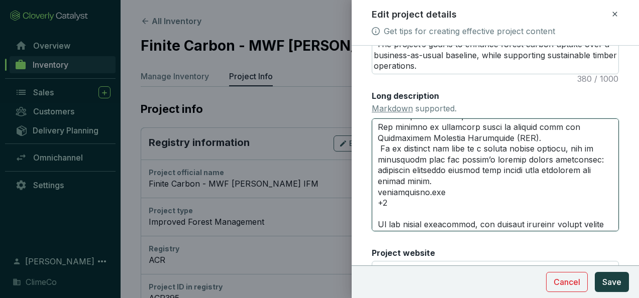
click at [378, 155] on textarea "Long description Markdown supported." at bounding box center [495, 176] width 247 height 114
type textarea "The Finite Carbon - MWF Ned Lake IFM project is a forest-based carbon offset in…"
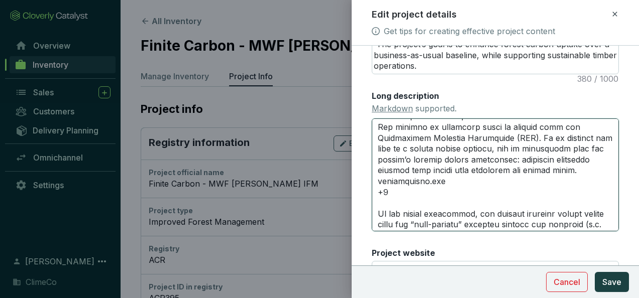
drag, startPoint x: 389, startPoint y: 203, endPoint x: 372, endPoint y: 193, distance: 19.6
click at [372, 193] on textarea "Long description Markdown supported." at bounding box center [495, 176] width 247 height 114
type textarea "The Finite Carbon - MWF Ned Lake IFM project is a forest-based carbon offset in…"
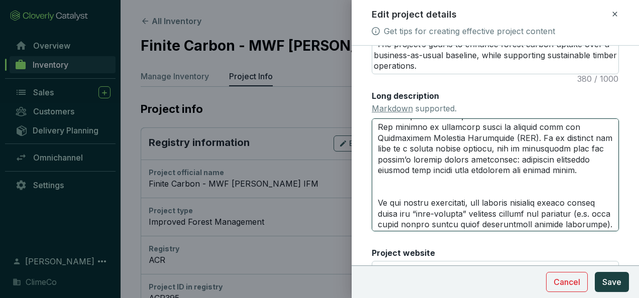
type textarea "The Finite Carbon - MWF Ned Lake IFM project is a forest-based carbon offset in…"
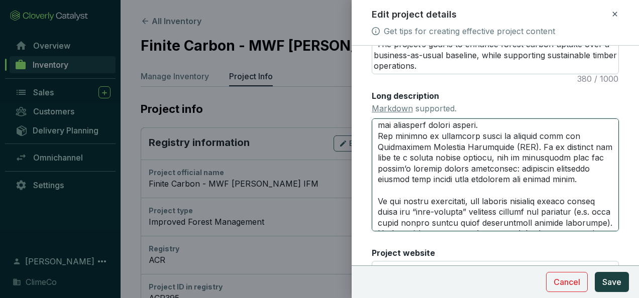
scroll to position [201, 0]
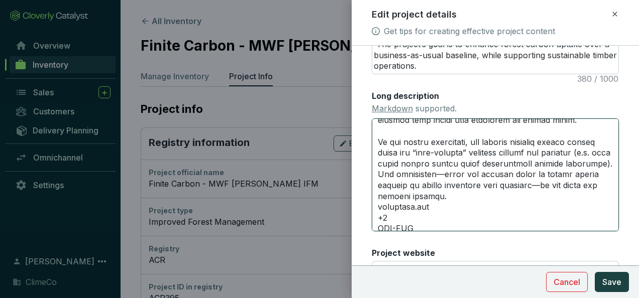
drag, startPoint x: 408, startPoint y: 227, endPoint x: 377, endPoint y: 157, distance: 76.7
click at [377, 157] on textarea "Long description Markdown supported." at bounding box center [495, 176] width 247 height 114
type textarea "The Finite Carbon - MWF Ned Lake IFM project is a forest-based carbon offset in…"
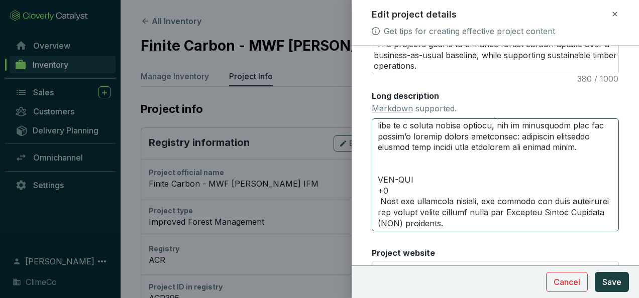
scroll to position [184, 0]
drag, startPoint x: 377, startPoint y: 173, endPoint x: 393, endPoint y: 189, distance: 22.4
click at [393, 189] on textarea "Long description Markdown supported." at bounding box center [495, 176] width 247 height 114
type textarea "The Finite Carbon - MWF Ned Lake IFM project is a forest-based carbon offset in…"
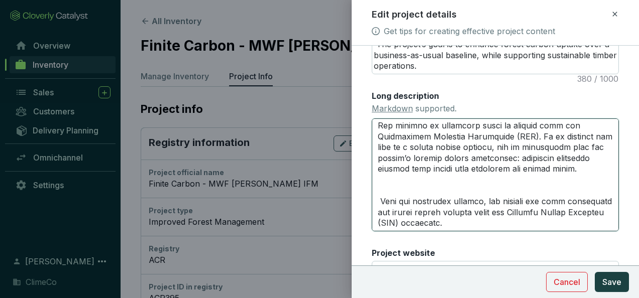
scroll to position [162, 0]
drag, startPoint x: 517, startPoint y: 225, endPoint x: 377, endPoint y: 183, distance: 146.3
click at [377, 183] on textarea "Long description Markdown supported." at bounding box center [495, 176] width 247 height 114
type textarea "The Finite Carbon - MWF Ned Lake IFM project is a forest-based carbon offset in…"
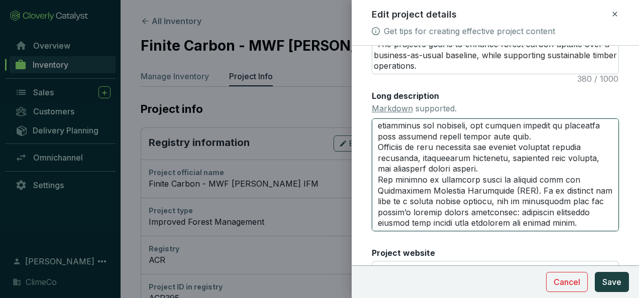
type textarea "The Finite Carbon - MWF Ned Lake IFM project is a forest-based carbon offset in…"
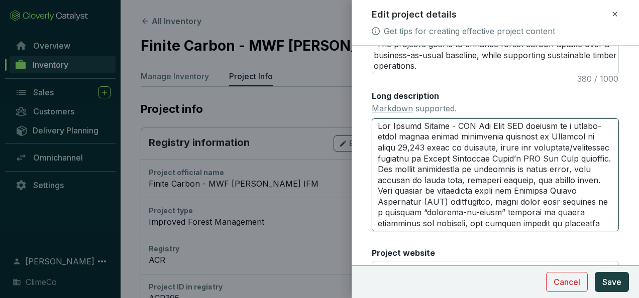
scroll to position [352, 0]
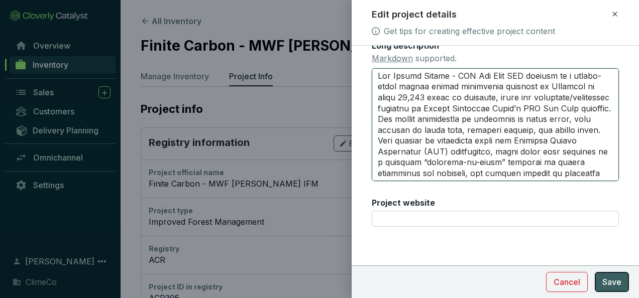
type textarea "The Finite Carbon - MWF Ned Lake IFM project is a forest-based carbon offset in…"
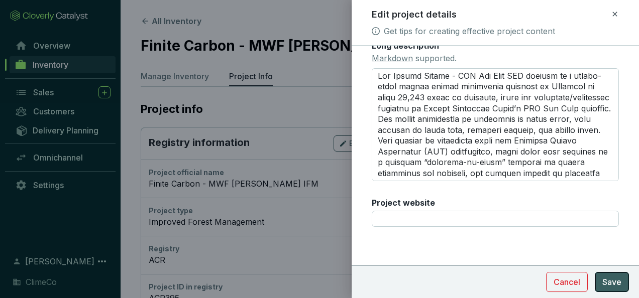
click at [611, 277] on span "Save" at bounding box center [612, 282] width 19 height 12
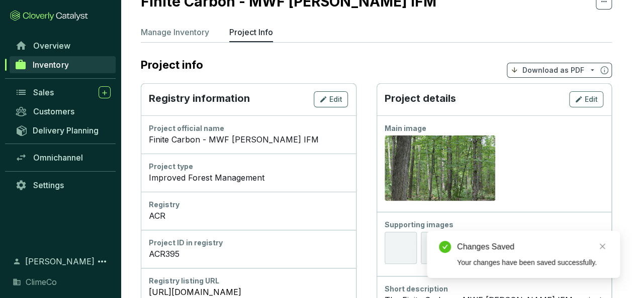
scroll to position [0, 0]
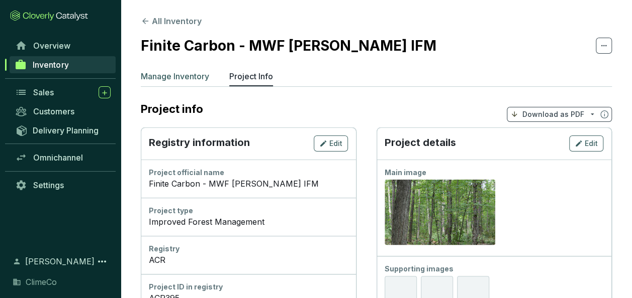
click at [173, 79] on p "Manage Inventory" at bounding box center [175, 76] width 68 height 12
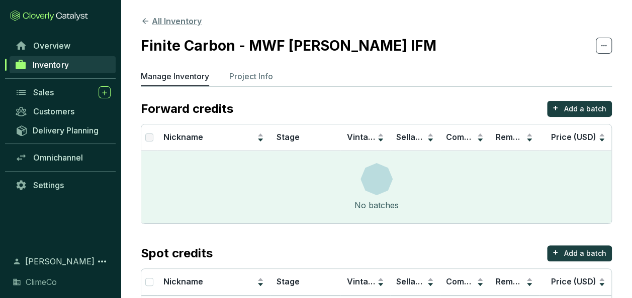
click at [167, 21] on button "All Inventory" at bounding box center [171, 21] width 61 height 12
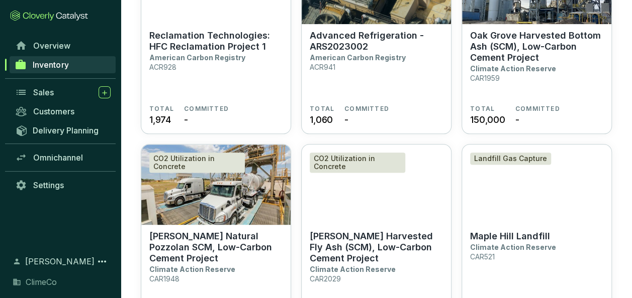
scroll to position [151, 0]
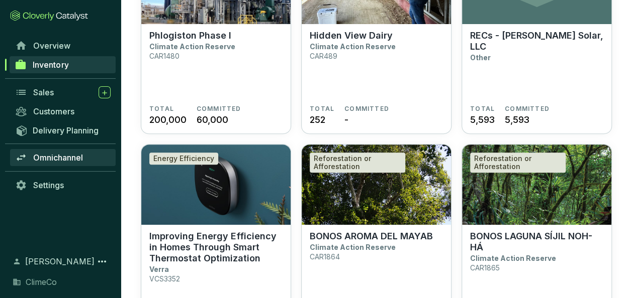
click at [64, 156] on span "Omnichannel" at bounding box center [58, 158] width 50 height 10
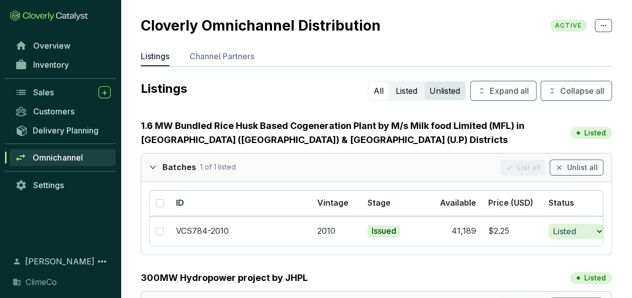
click at [431, 91] on button "Unlisted" at bounding box center [444, 91] width 41 height 18
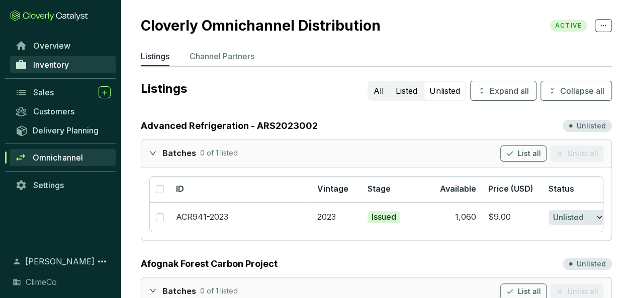
click at [69, 68] on span "Inventory" at bounding box center [51, 65] width 36 height 10
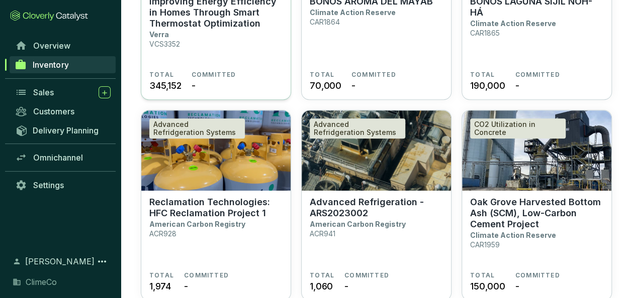
scroll to position [402, 0]
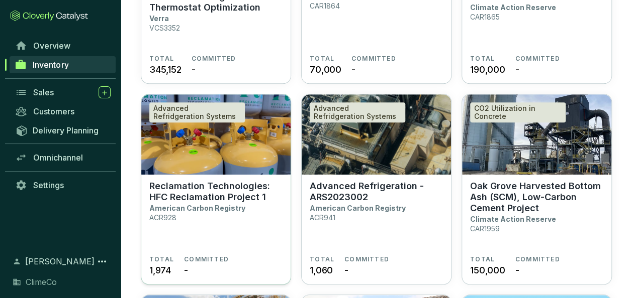
click at [202, 196] on p "Reclamation Technologies: HFC Reclamation Project 1" at bounding box center [215, 192] width 133 height 22
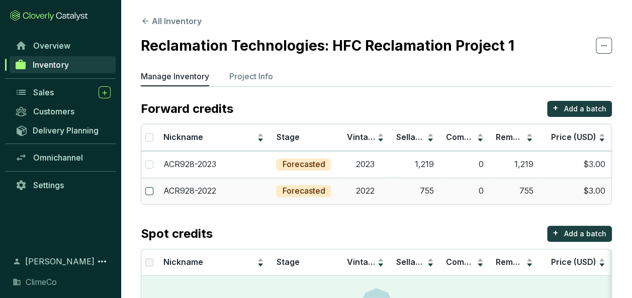
click at [149, 191] on input "checkbox" at bounding box center [149, 191] width 8 height 8
checkbox input "true"
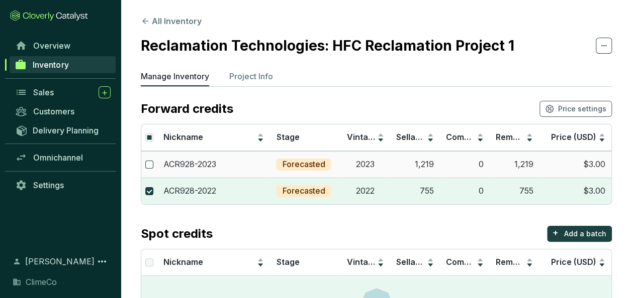
click at [150, 164] on input "checkbox" at bounding box center [149, 165] width 8 height 8
checkbox input "true"
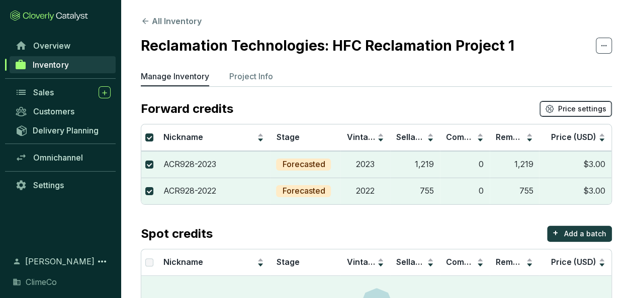
click at [552, 109] on icon "button" at bounding box center [549, 109] width 9 height 9
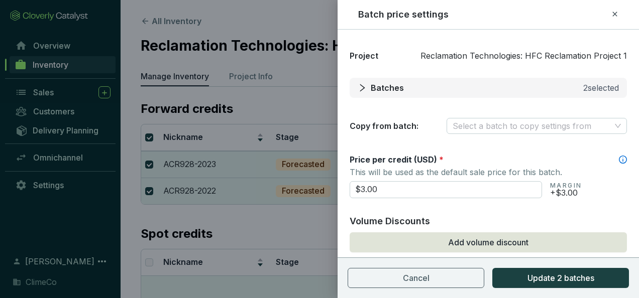
click at [373, 85] on span "Batches" at bounding box center [387, 88] width 33 height 12
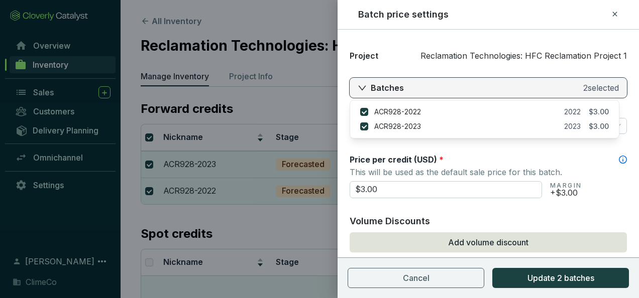
click at [373, 85] on span "Batches" at bounding box center [387, 88] width 33 height 12
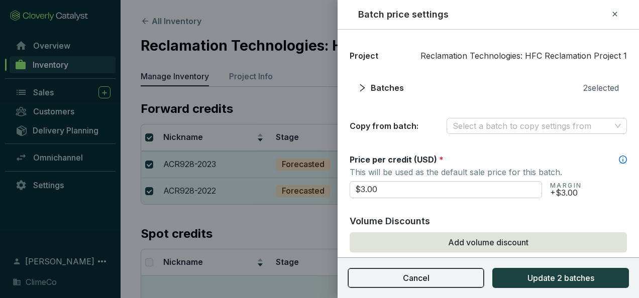
click at [425, 275] on span "Cancel" at bounding box center [416, 278] width 27 height 12
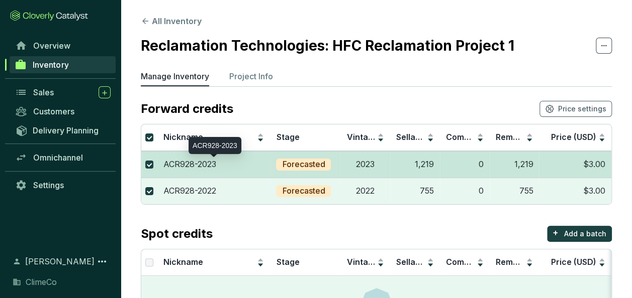
click at [201, 162] on p "ACR928-2023" at bounding box center [189, 164] width 53 height 11
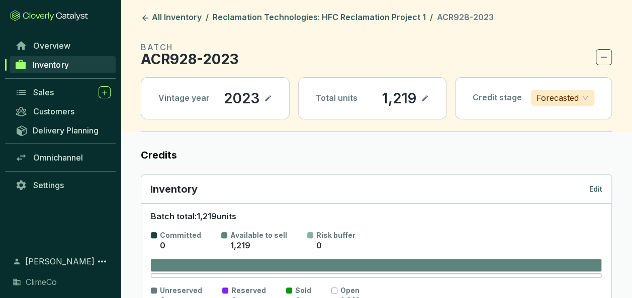
click at [555, 94] on p "Forecasted" at bounding box center [557, 97] width 42 height 15
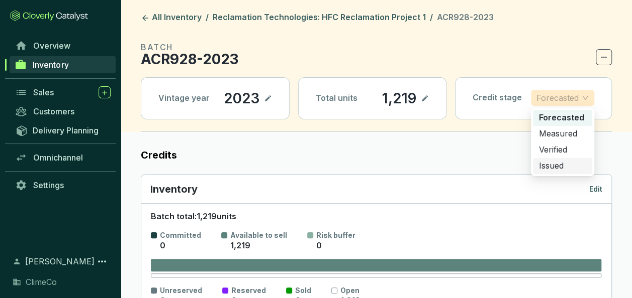
click at [548, 168] on p "Issued" at bounding box center [562, 166] width 47 height 11
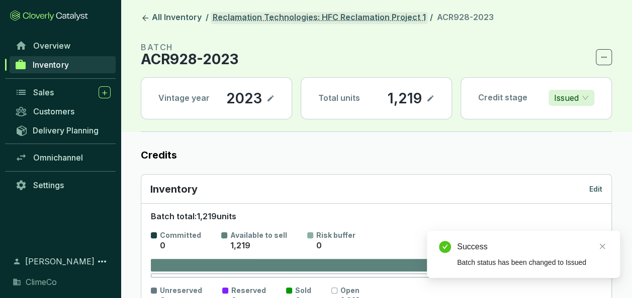
click at [302, 21] on link "Reclamation Technologies: HFC Reclamation Project 1" at bounding box center [319, 18] width 217 height 12
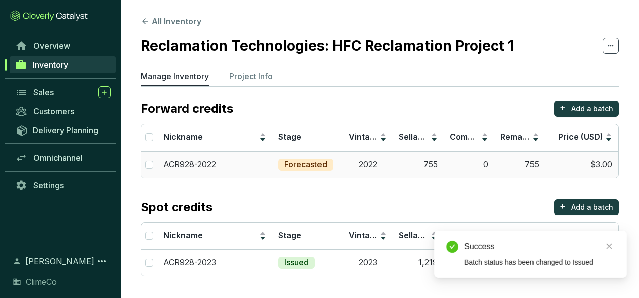
click at [229, 155] on td "ACR928-2022" at bounding box center [214, 164] width 115 height 27
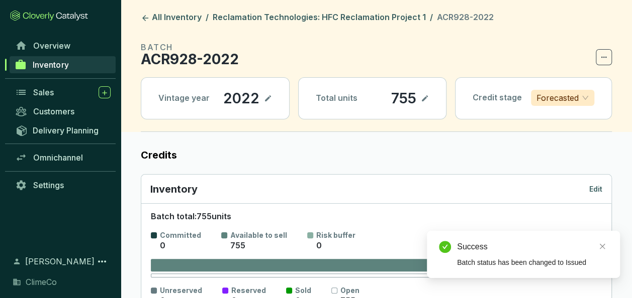
click at [554, 89] on div "Credit stage Forecasted" at bounding box center [533, 98] width 156 height 40
click at [554, 93] on p "Forecasted" at bounding box center [557, 97] width 42 height 15
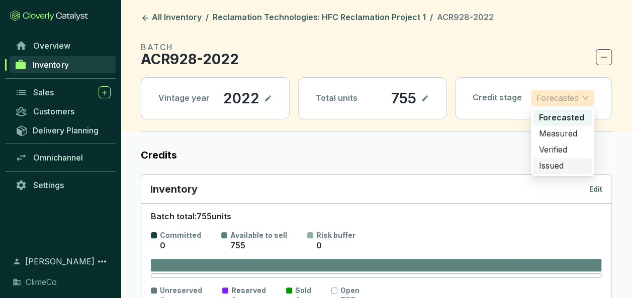
click at [554, 162] on p "Issued" at bounding box center [562, 166] width 47 height 11
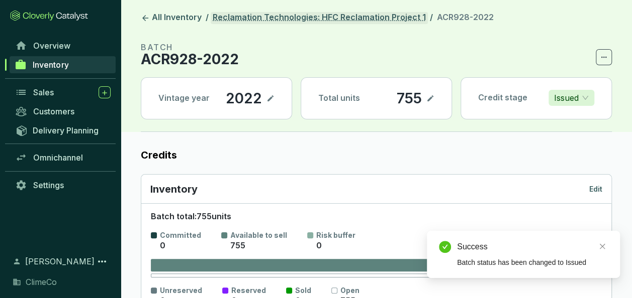
click at [256, 21] on link "Reclamation Technologies: HFC Reclamation Project 1" at bounding box center [319, 18] width 217 height 12
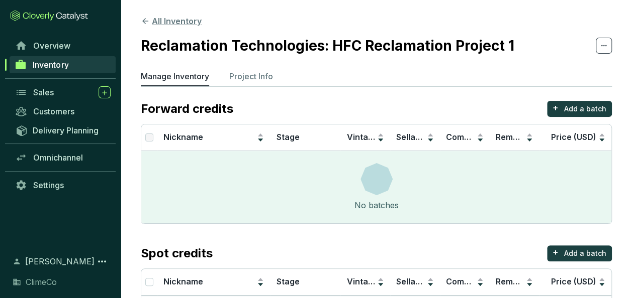
click at [182, 24] on button "All Inventory" at bounding box center [171, 21] width 61 height 12
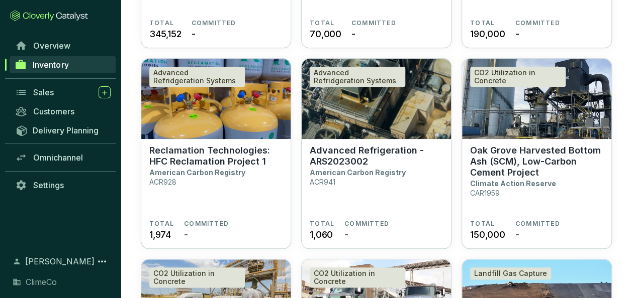
scroll to position [402, 0]
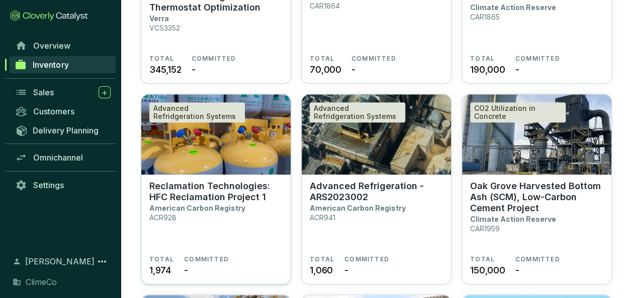
click at [208, 192] on p "Reclamation Technologies: HFC Reclamation Project 1" at bounding box center [215, 192] width 133 height 22
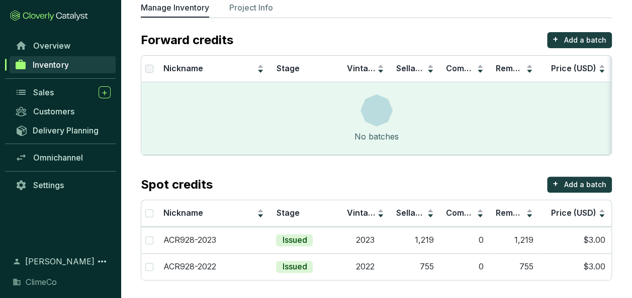
scroll to position [69, 0]
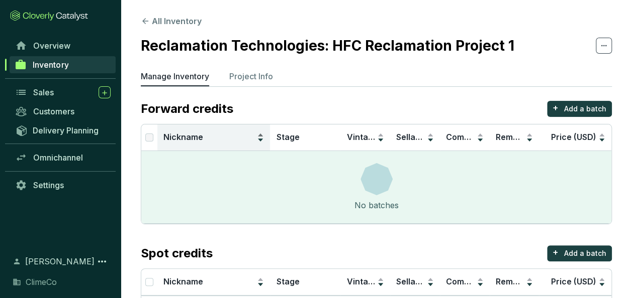
scroll to position [69, 0]
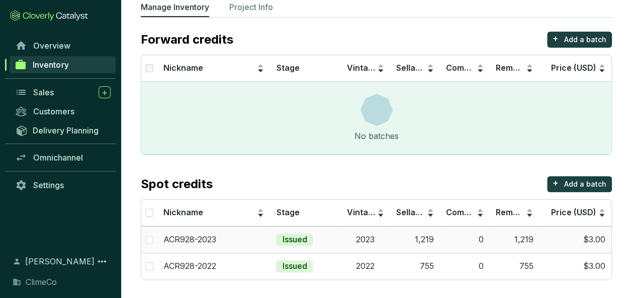
click at [230, 244] on td "ACR928-2023" at bounding box center [213, 240] width 113 height 27
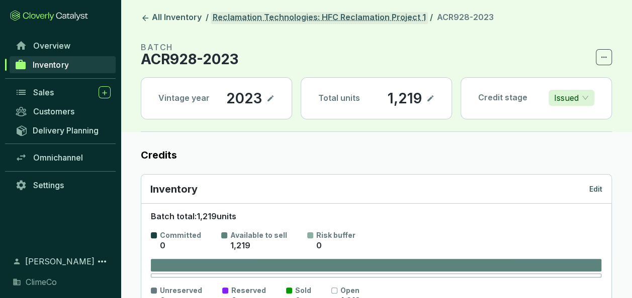
click at [272, 21] on link "Reclamation Technologies: HFC Reclamation Project 1" at bounding box center [319, 18] width 217 height 12
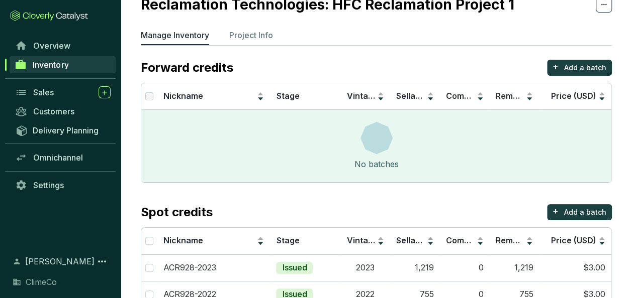
scroll to position [69, 0]
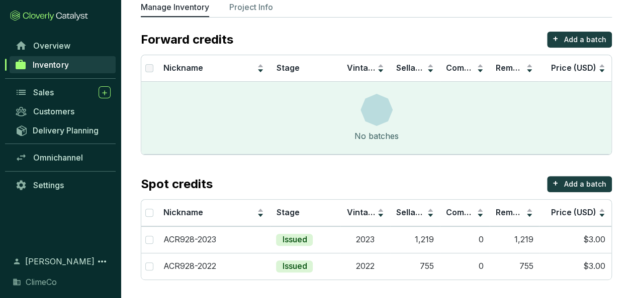
click at [73, 59] on link "Inventory" at bounding box center [63, 64] width 106 height 17
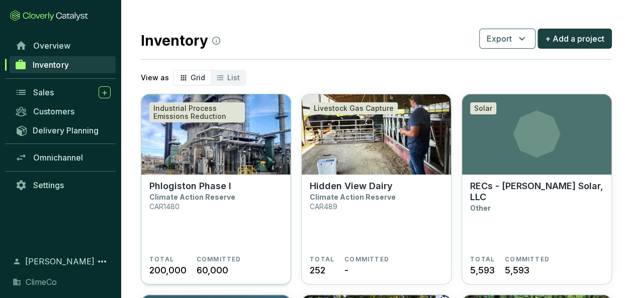
click at [242, 142] on img at bounding box center [215, 134] width 149 height 80
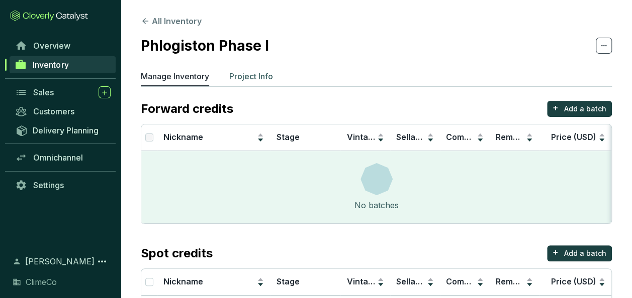
click at [260, 82] on li "Project Info" at bounding box center [251, 78] width 44 height 16
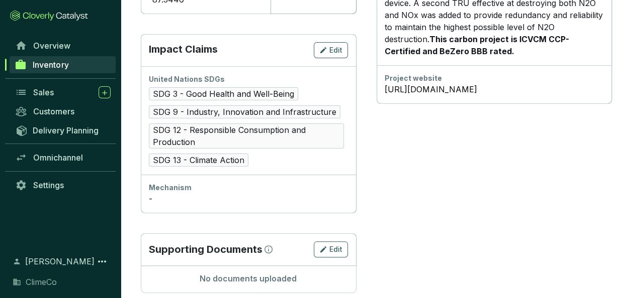
scroll to position [318, 0]
